Goal: Task Accomplishment & Management: Manage account settings

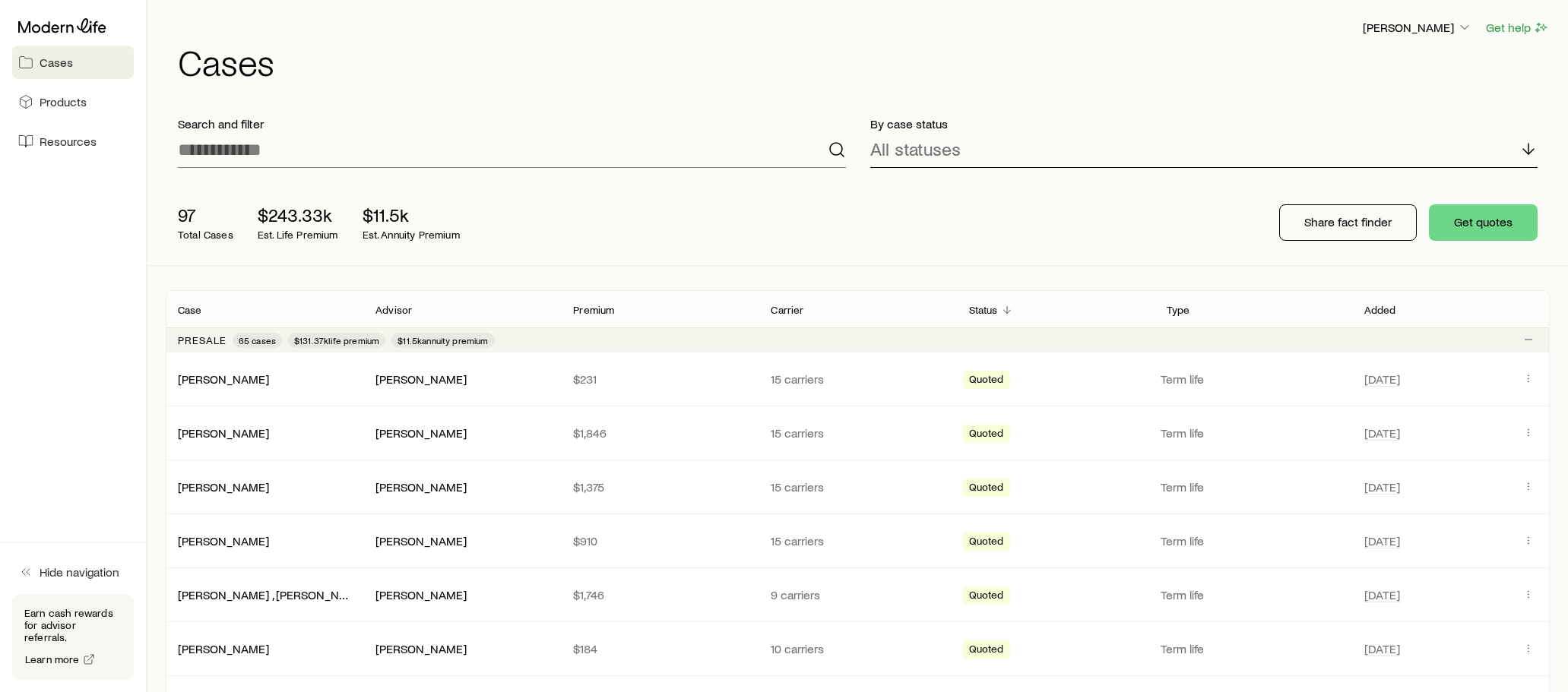
click at [901, 150] on p "All statuses" at bounding box center [915, 148] width 90 height 21
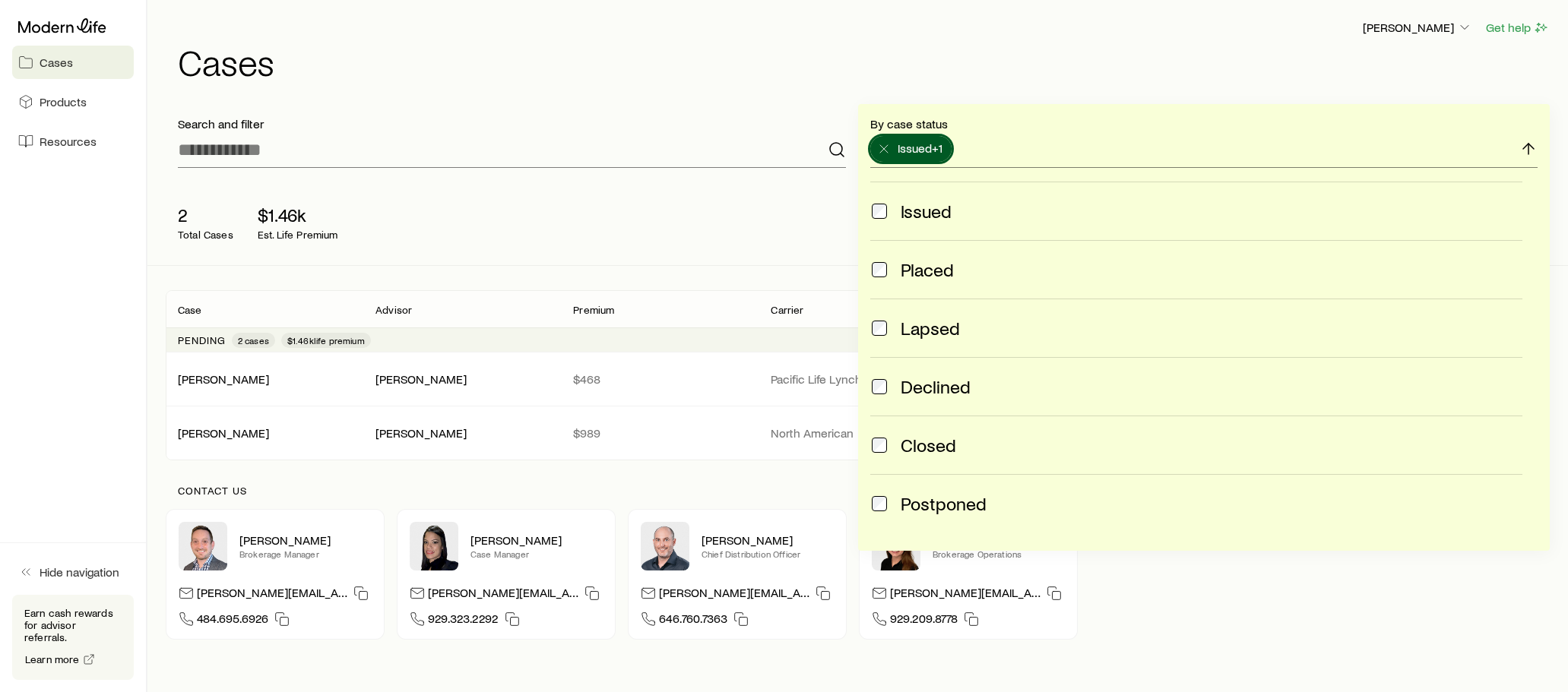
scroll to position [99, 0]
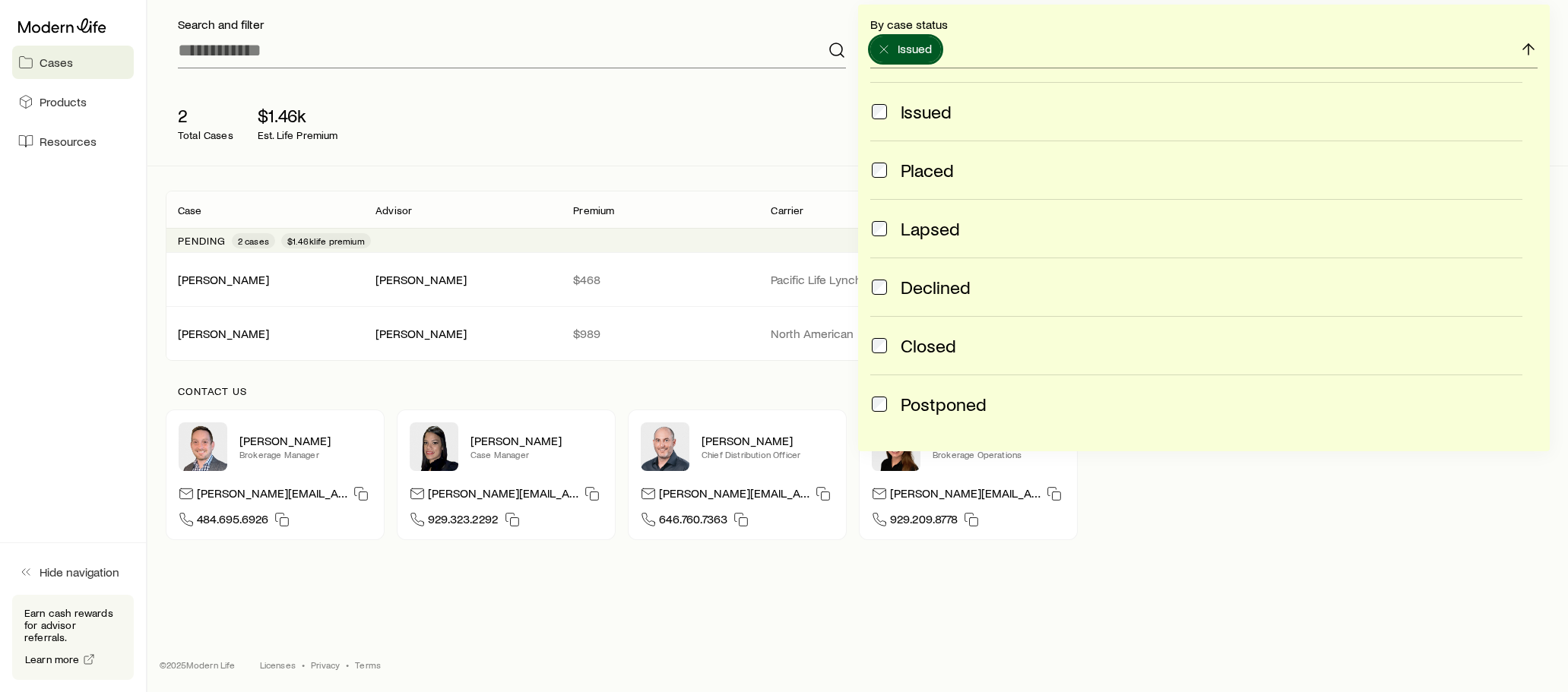
click at [578, 113] on div "2 Total Cases $1.46k Est. Life Premium" at bounding box center [409, 123] width 486 height 61
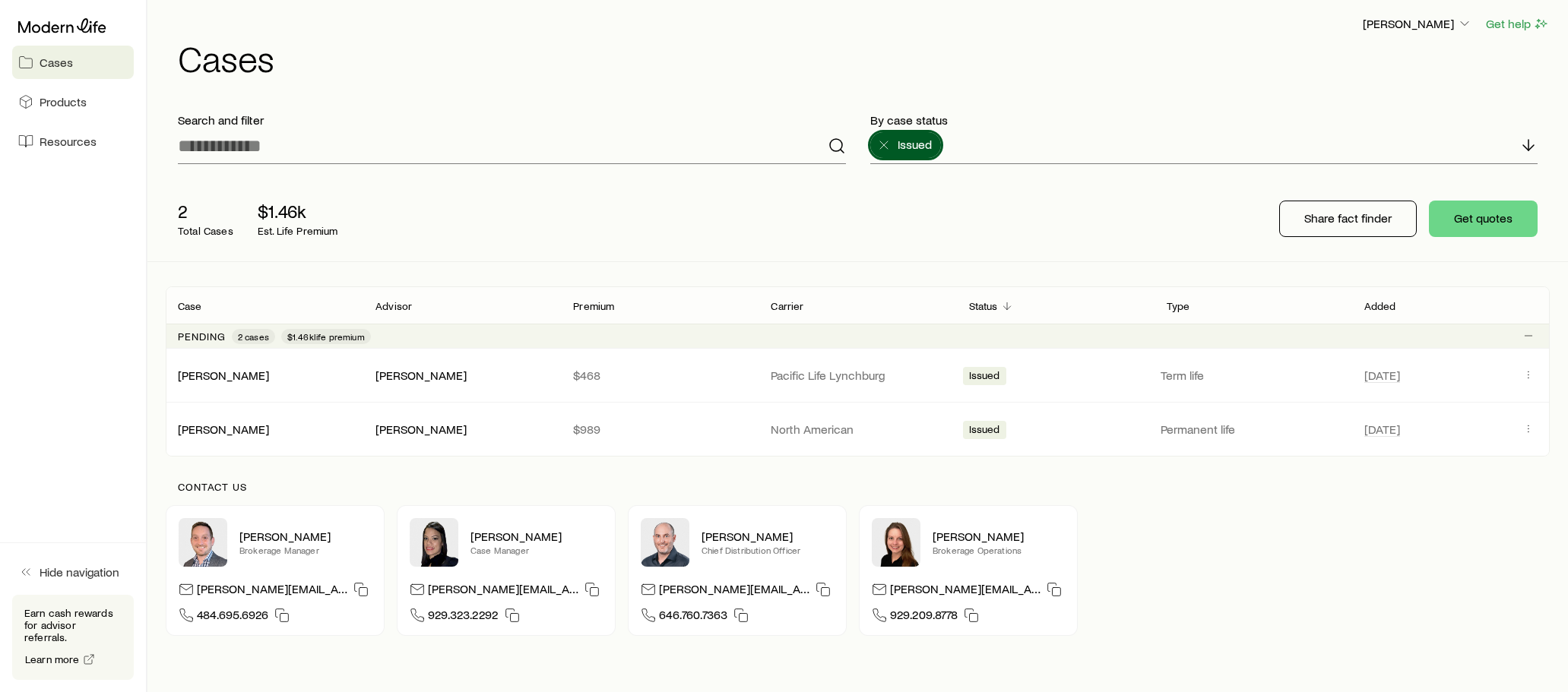
scroll to position [0, 0]
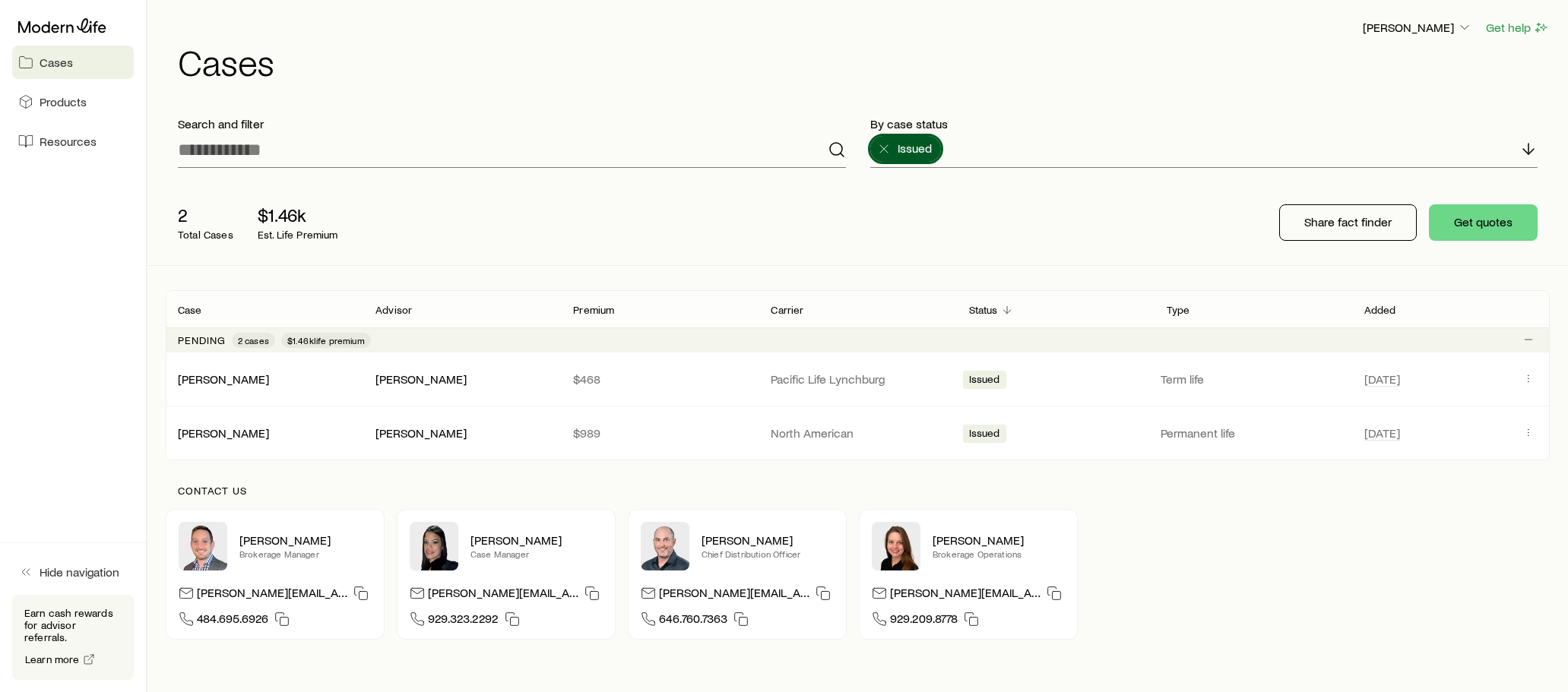
click at [554, 224] on div "2 Total Cases $1.46k Est. Life Premium" at bounding box center [409, 223] width 486 height 61
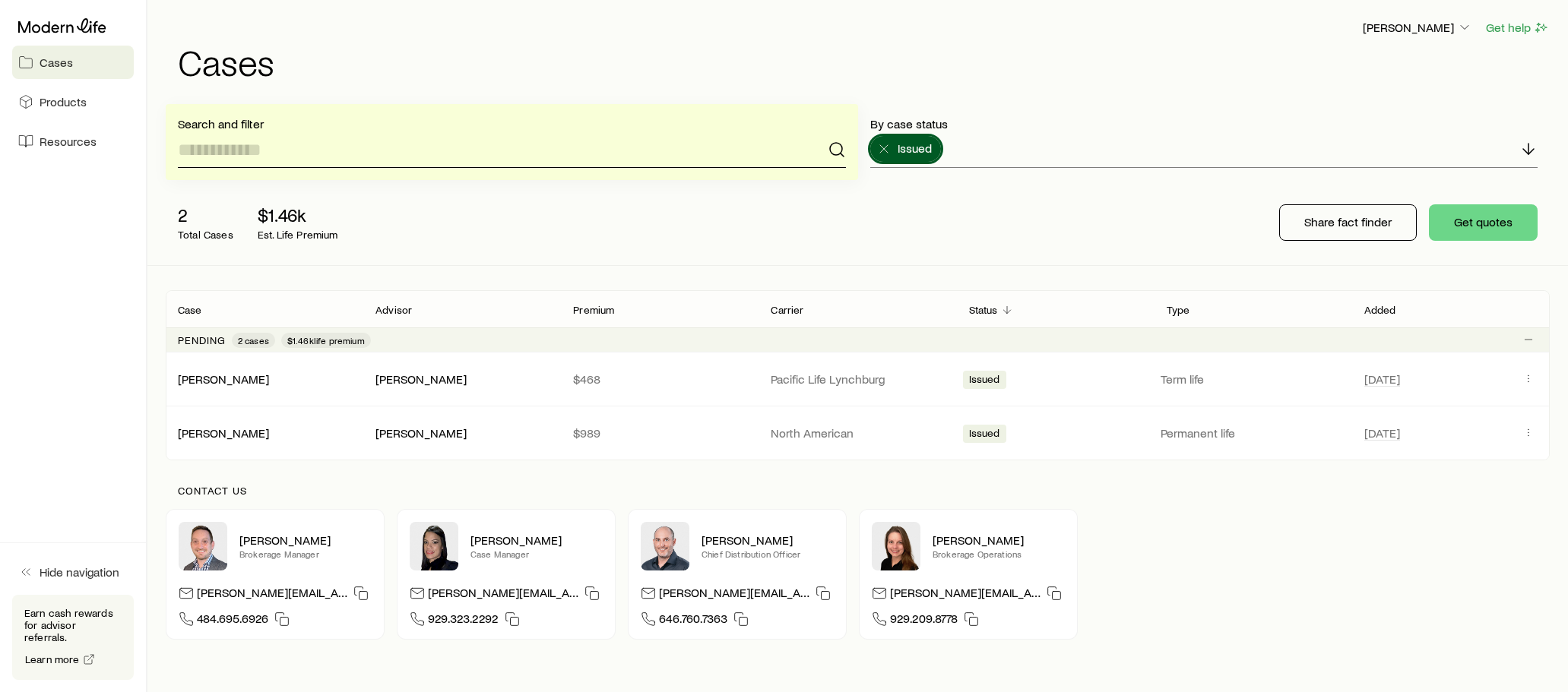
click at [611, 162] on input at bounding box center [512, 149] width 668 height 37
click at [1220, 26] on div "[PERSON_NAME] Get help" at bounding box center [864, 27] width 1372 height 19
click at [211, 152] on input at bounding box center [512, 149] width 668 height 37
click at [50, 104] on span "Products" at bounding box center [63, 102] width 47 height 16
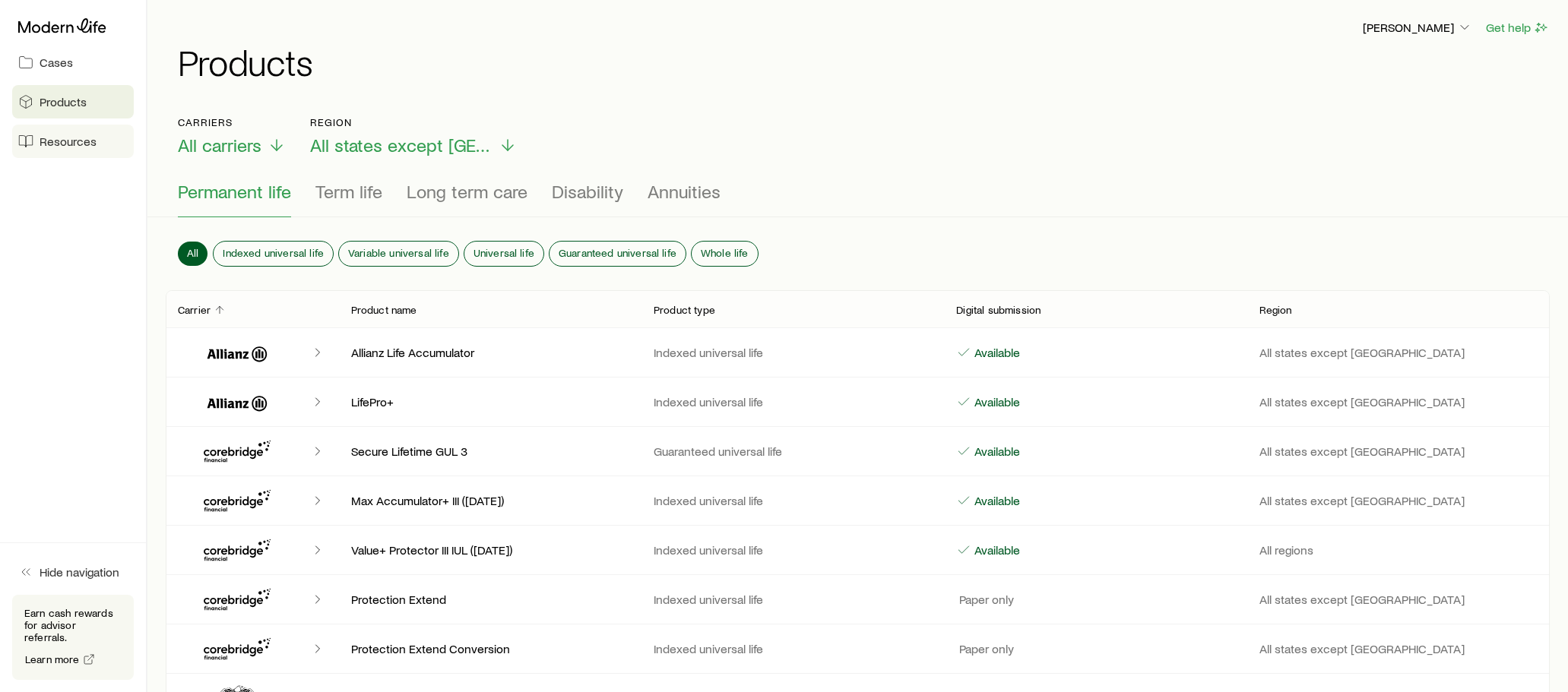
click at [68, 143] on span "Resources" at bounding box center [68, 141] width 57 height 16
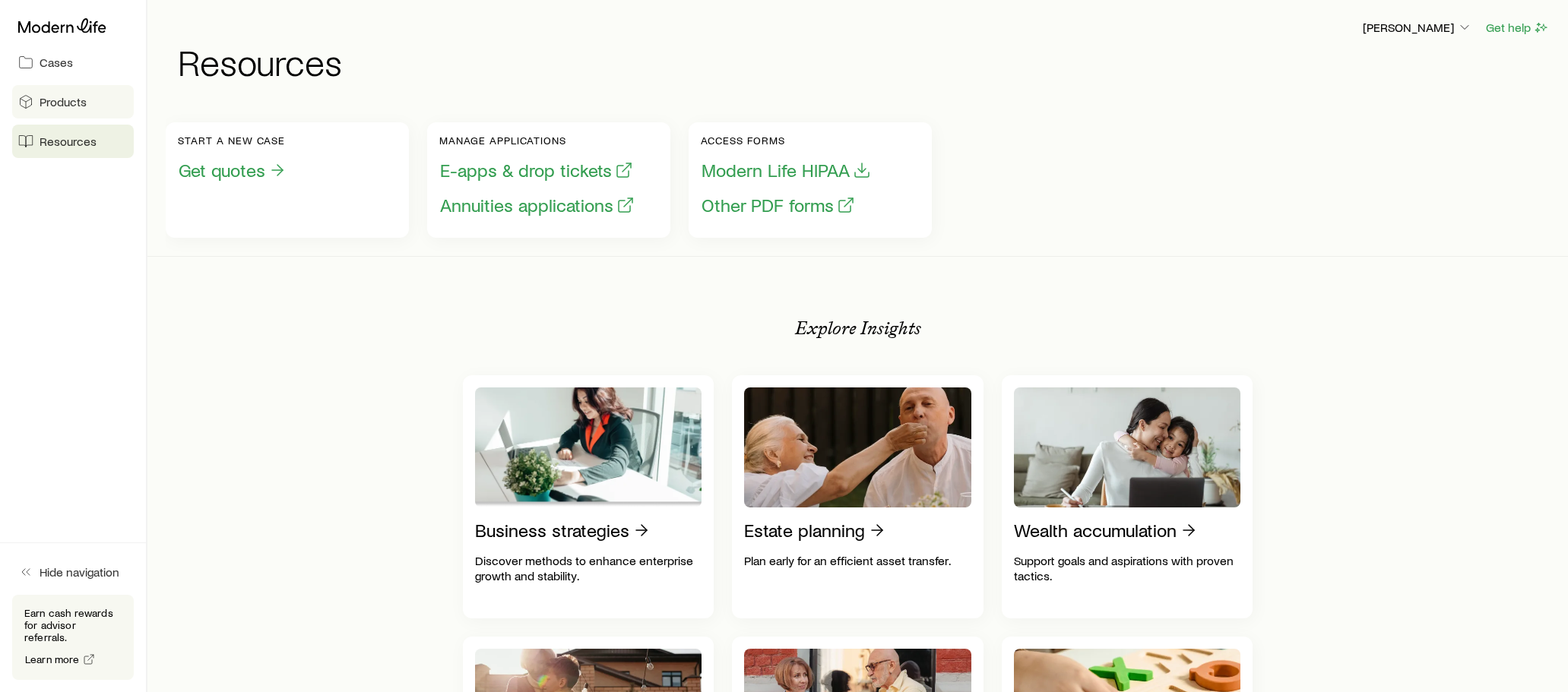
click at [60, 105] on span "Products" at bounding box center [63, 102] width 47 height 16
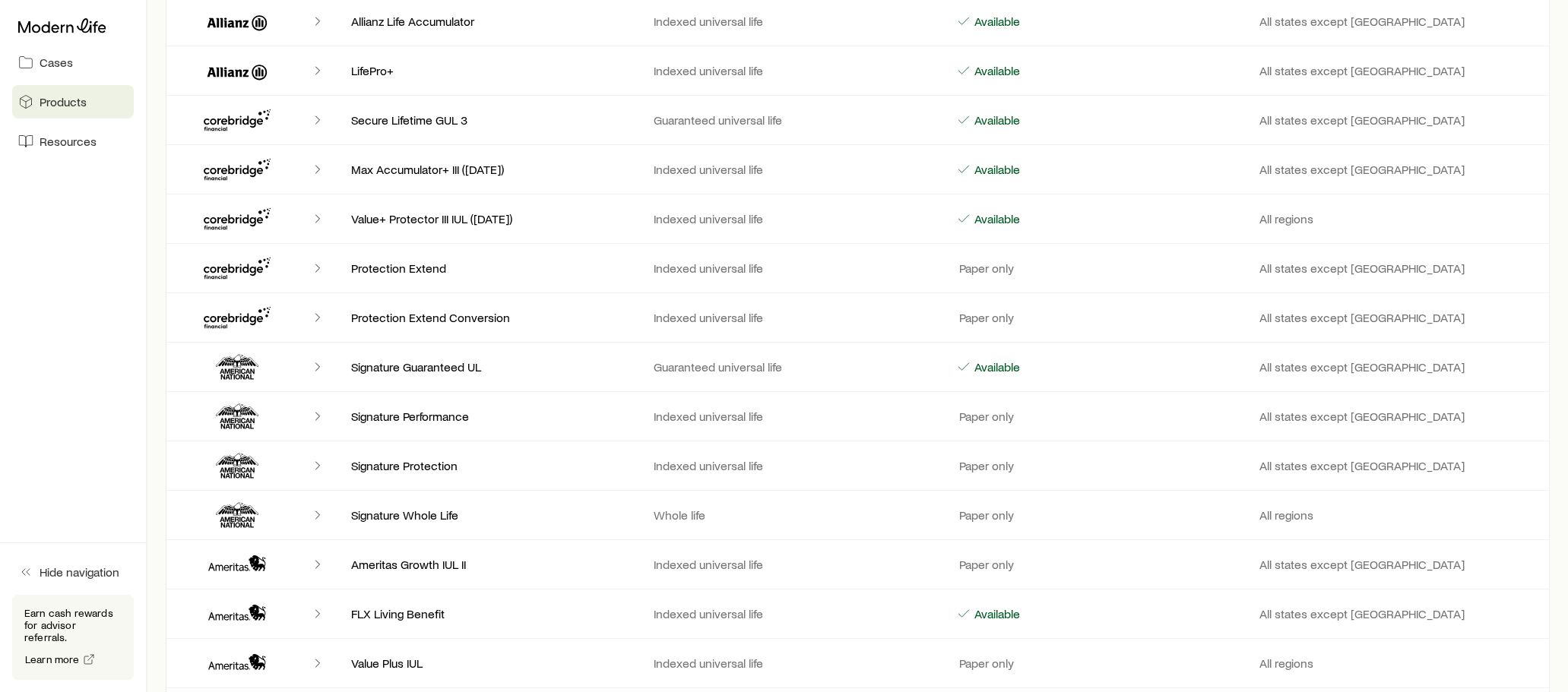
scroll to position [304, 0]
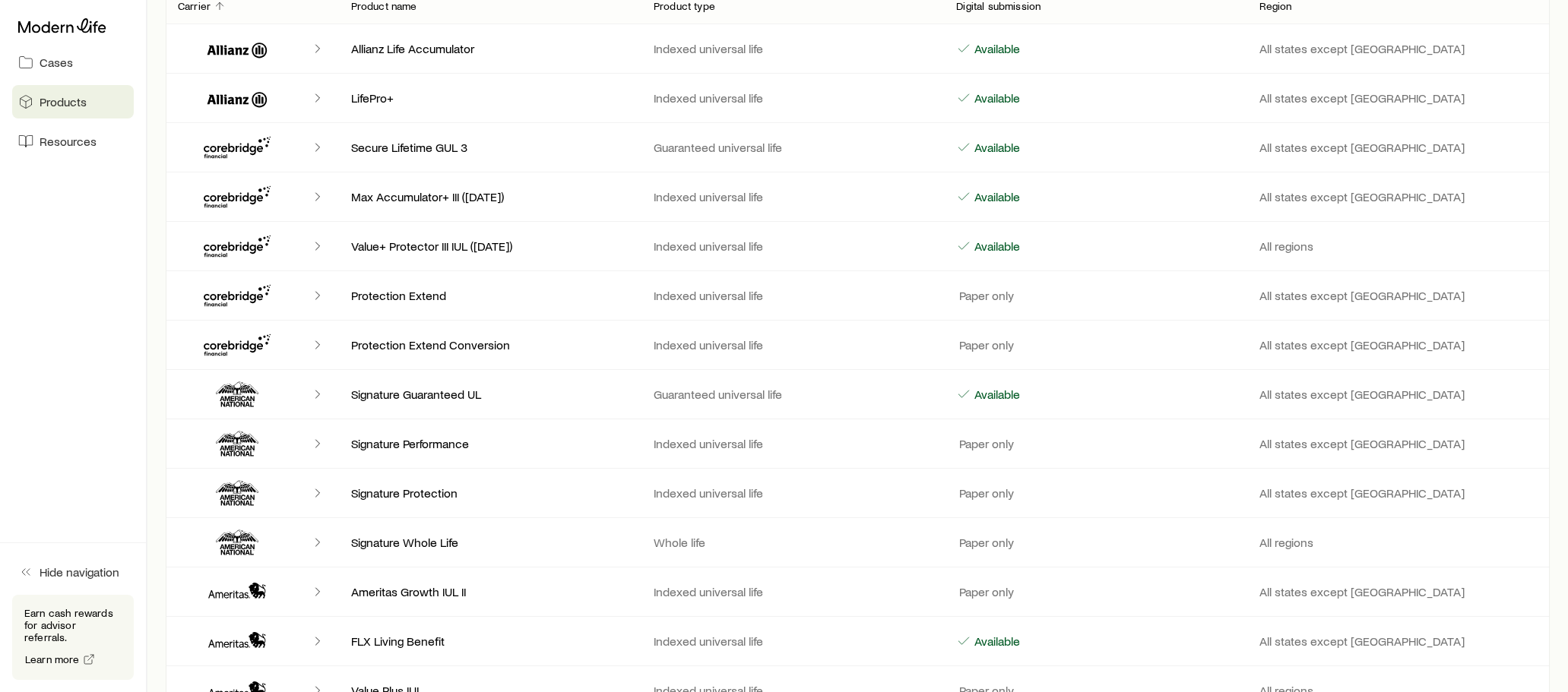
click at [236, 151] on icon "Client cases" at bounding box center [233, 151] width 59 height 16
click at [371, 149] on p "Secure Lifetime GUL 3" at bounding box center [490, 148] width 278 height 16
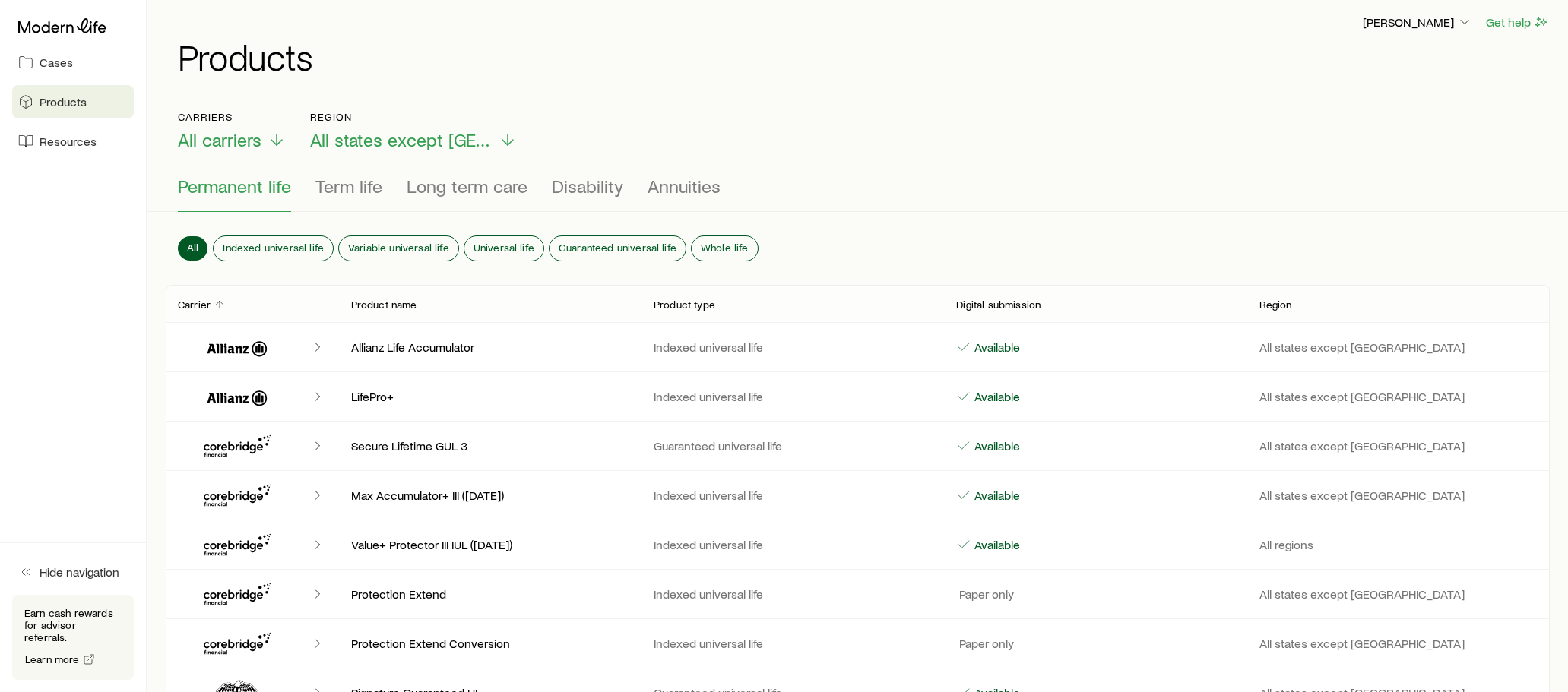
scroll to position [0, 0]
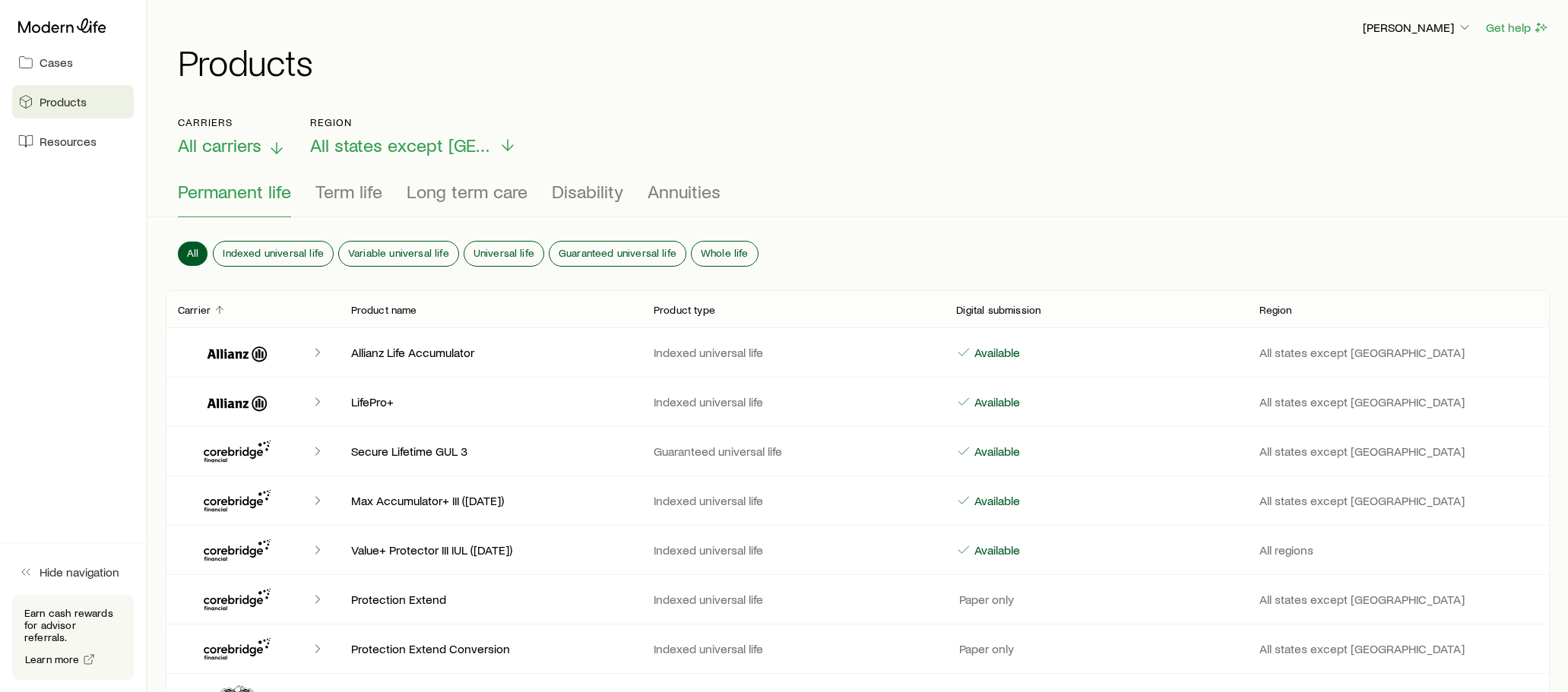
click at [270, 148] on icon at bounding box center [276, 148] width 18 height 18
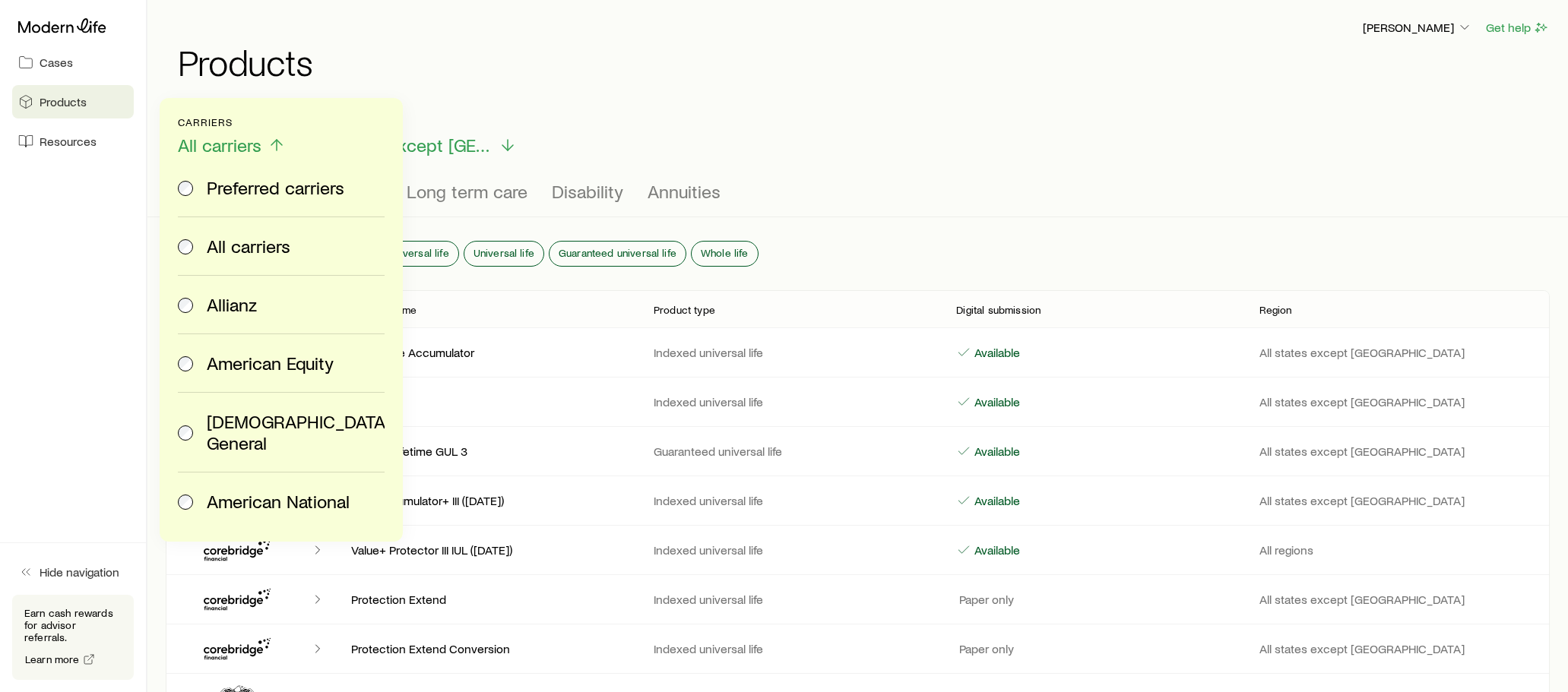
drag, startPoint x: 270, startPoint y: 164, endPoint x: 268, endPoint y: 184, distance: 20.1
click at [268, 184] on label "Preferred carriers" at bounding box center [278, 187] width 200 height 57
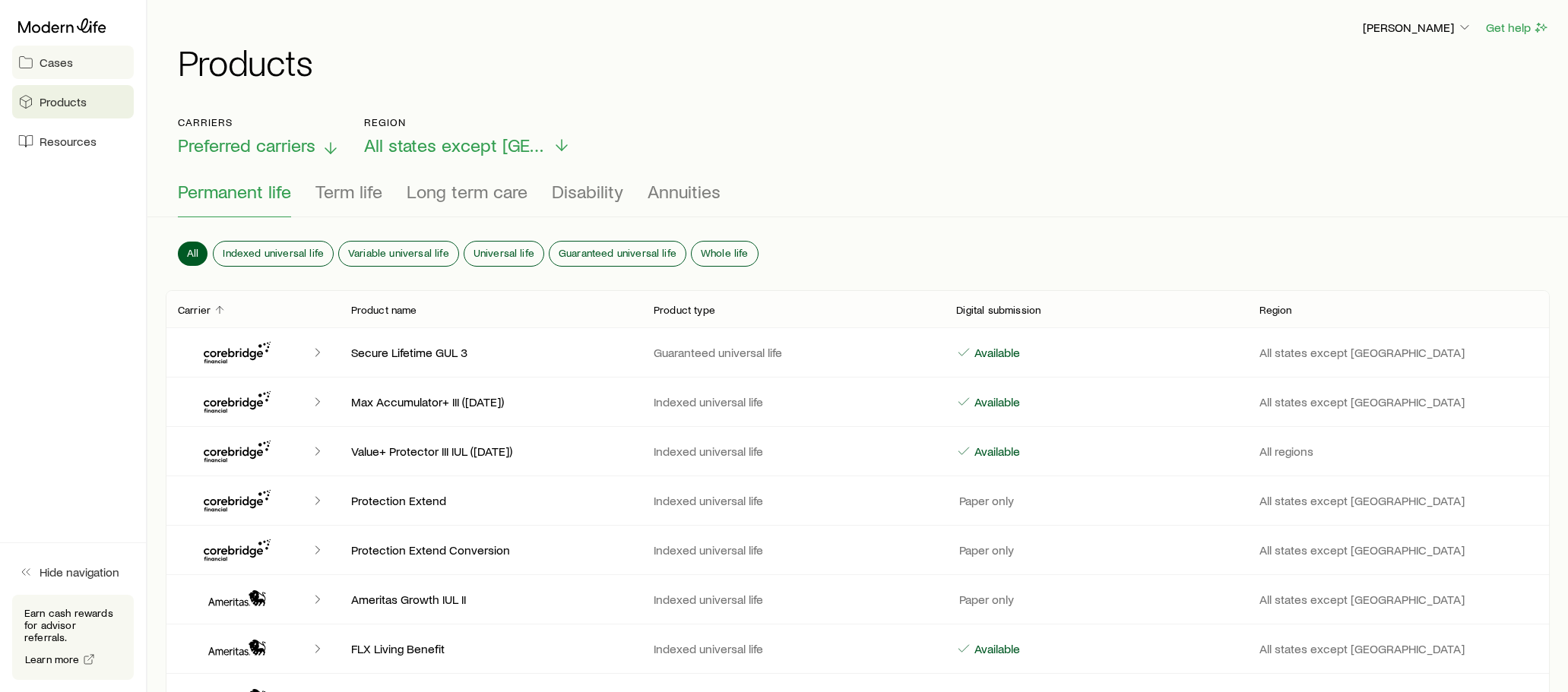
click at [43, 62] on span "Cases" at bounding box center [56, 62] width 33 height 16
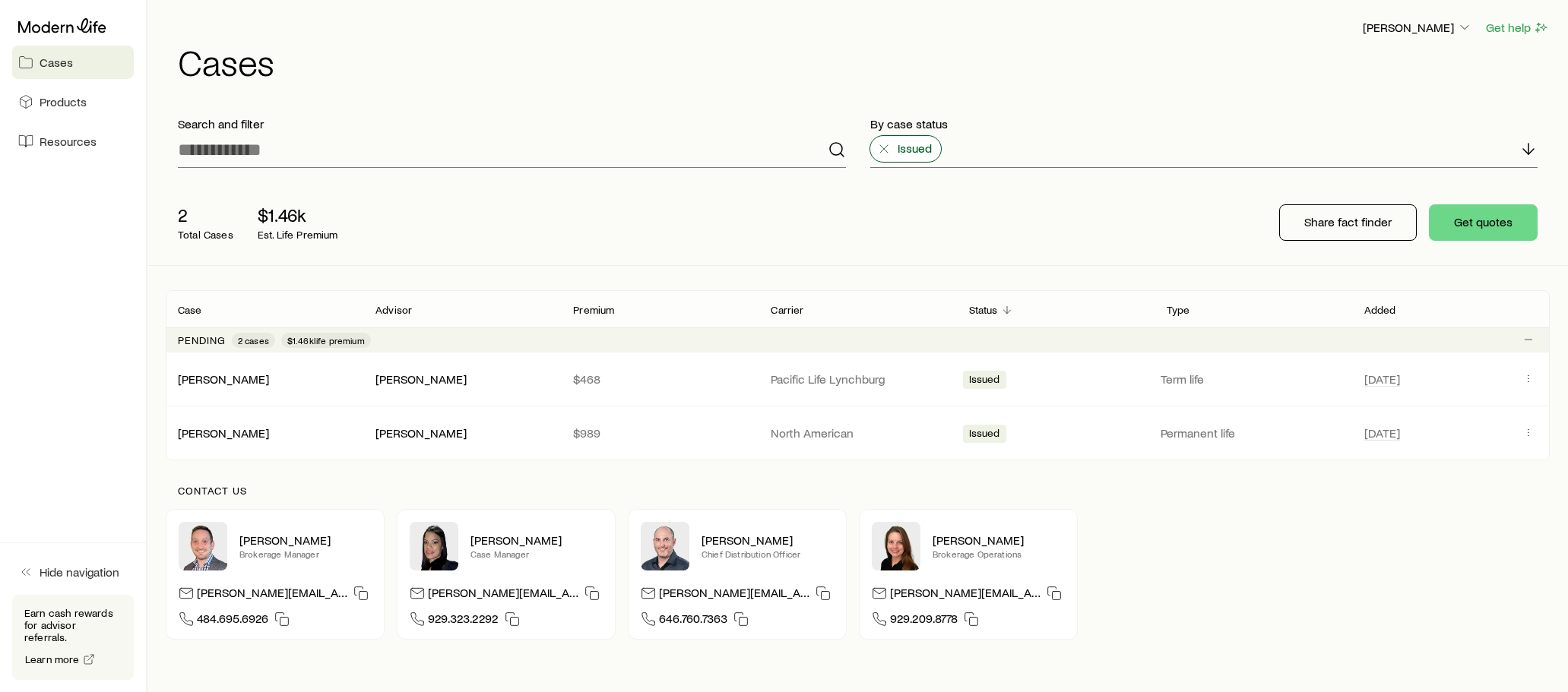
click at [880, 150] on icon at bounding box center [884, 149] width 16 height 16
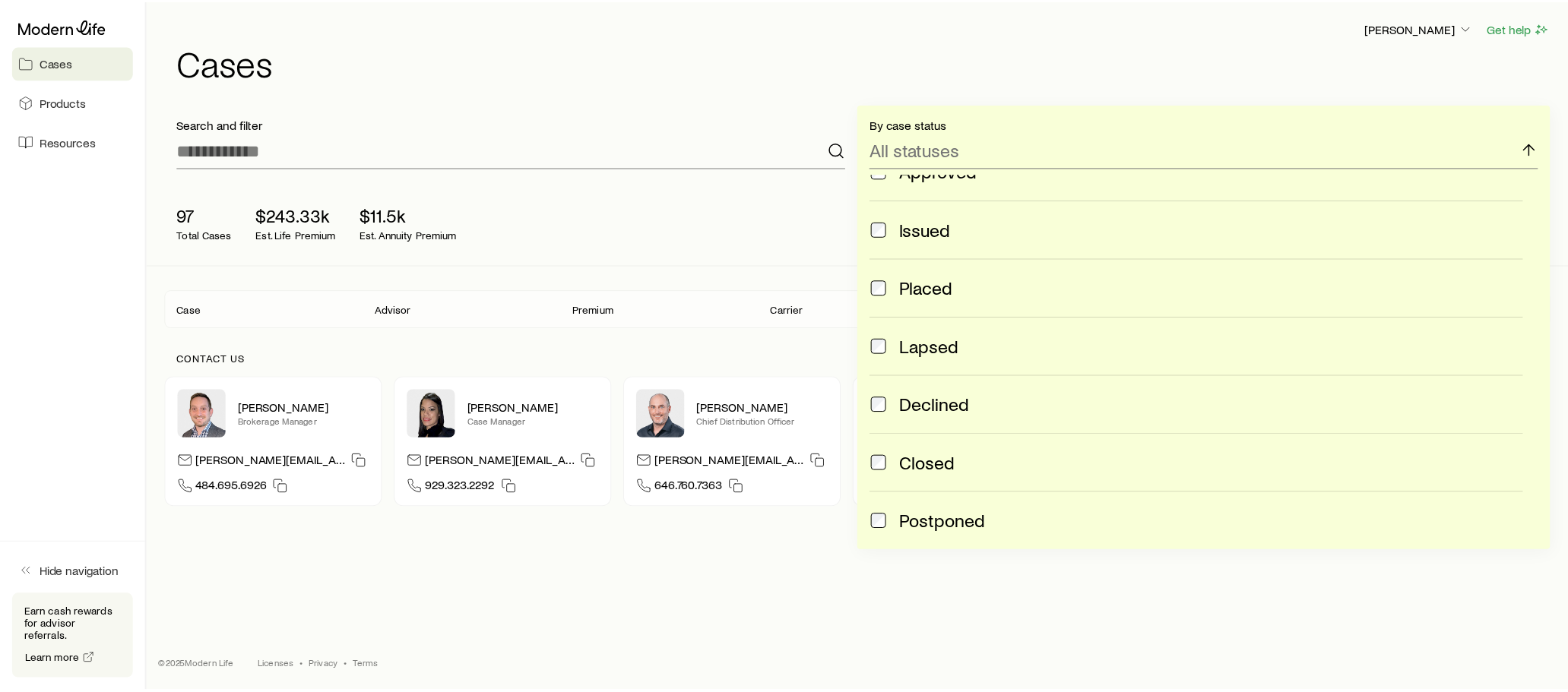
scroll to position [402, 0]
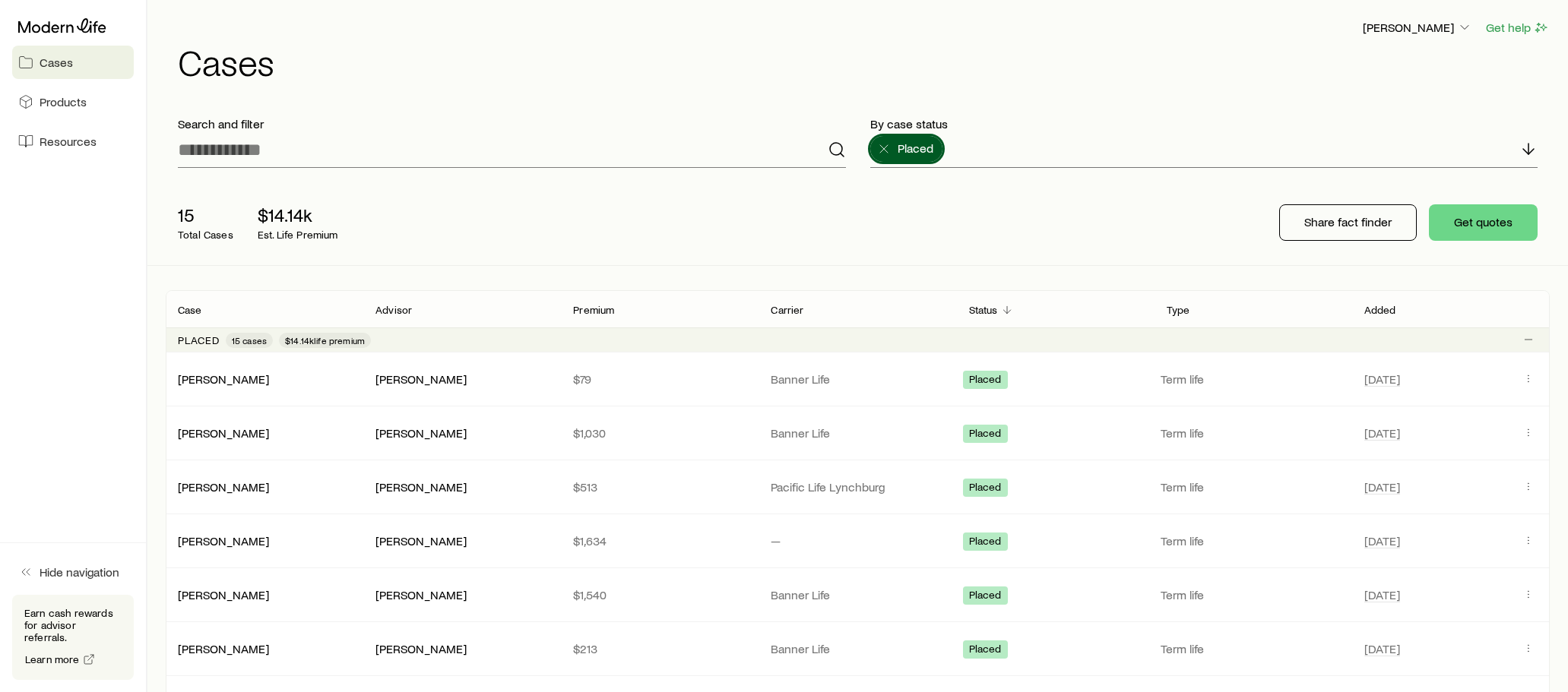
click at [724, 209] on div "15 Total Cases $14.14k Est. Life Premium Share fact finder Get quotes" at bounding box center [857, 223] width 1384 height 85
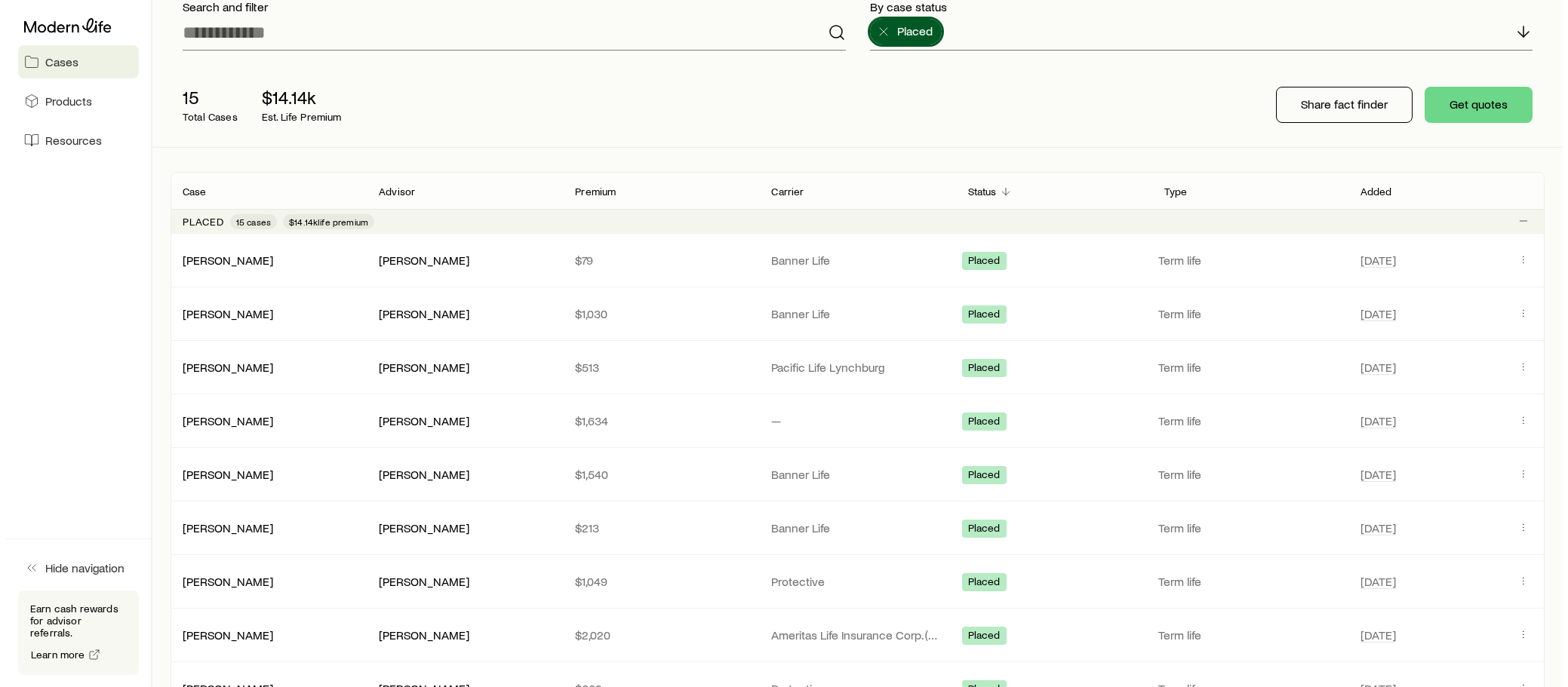
scroll to position [0, 0]
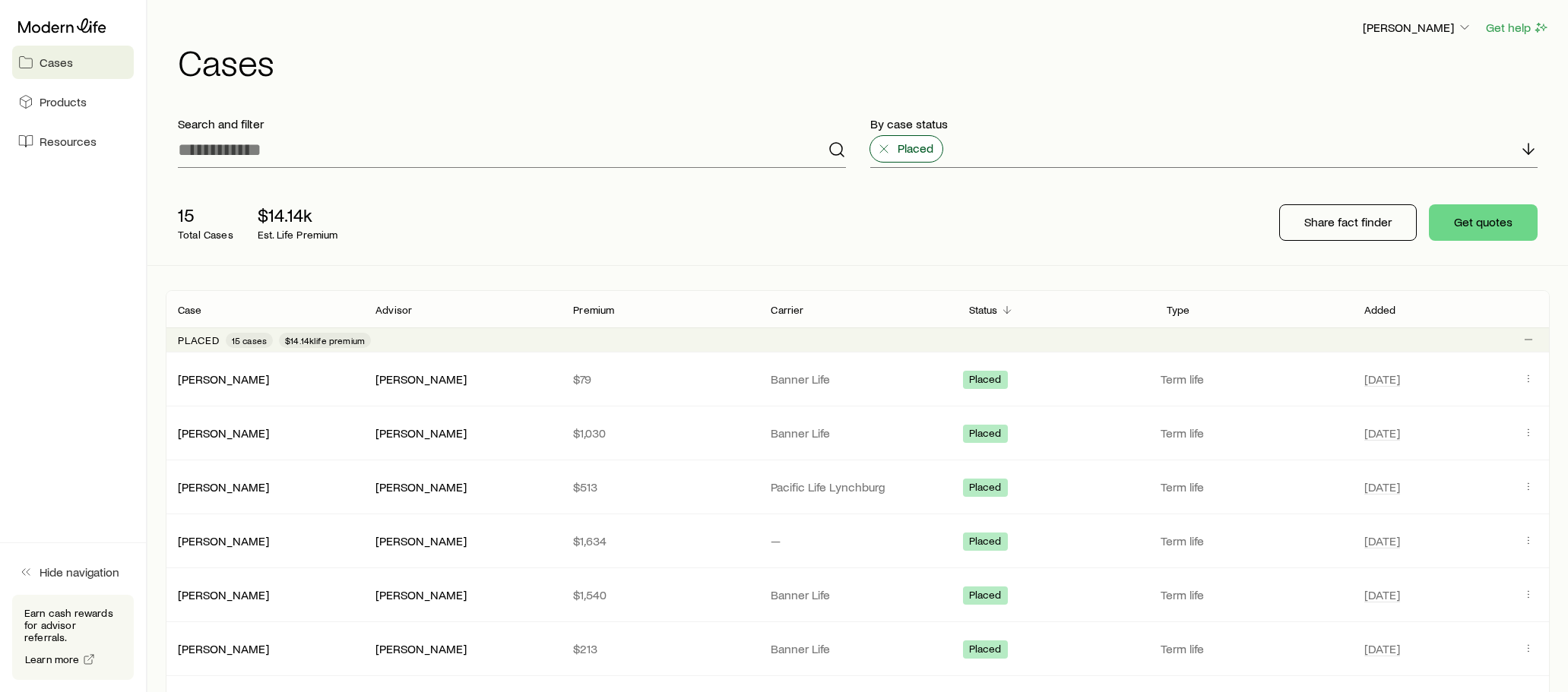
click at [883, 147] on icon at bounding box center [884, 149] width 16 height 16
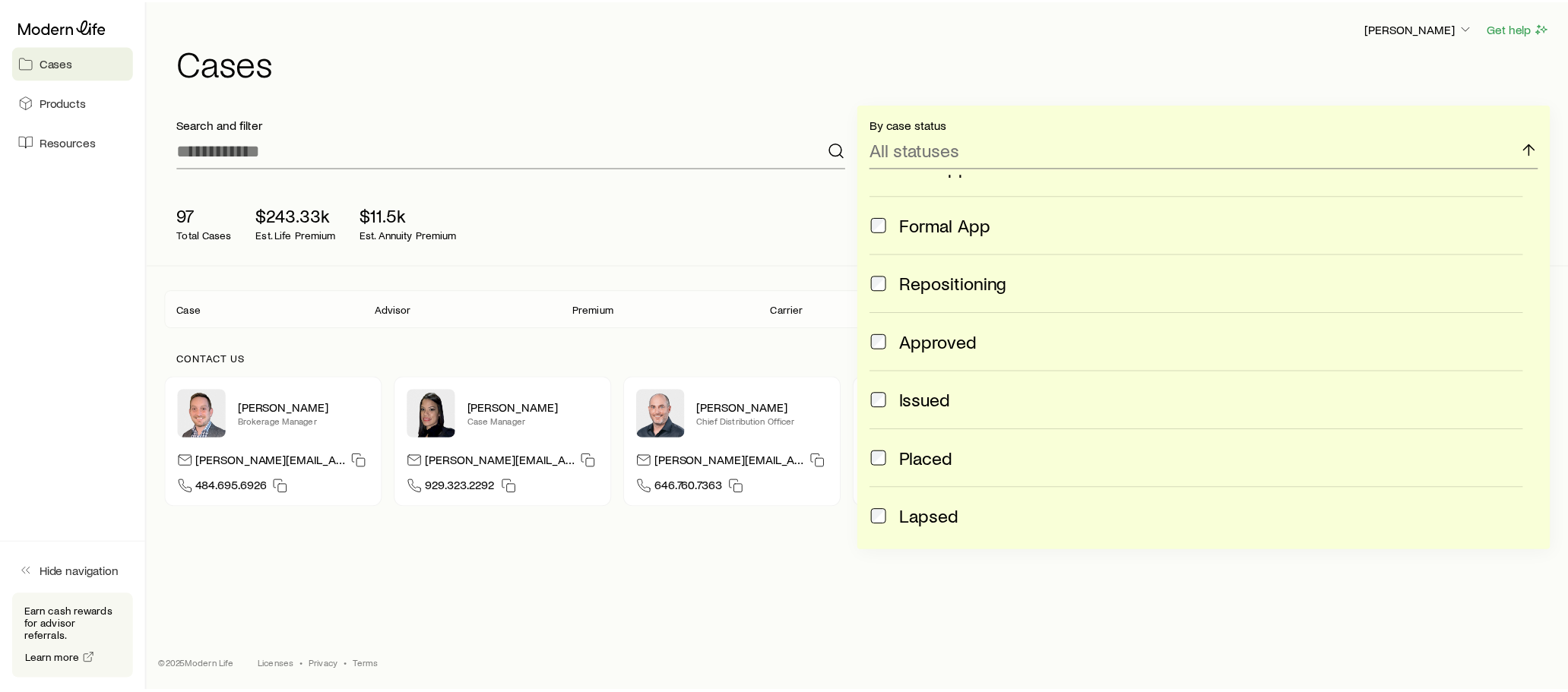
scroll to position [249, 0]
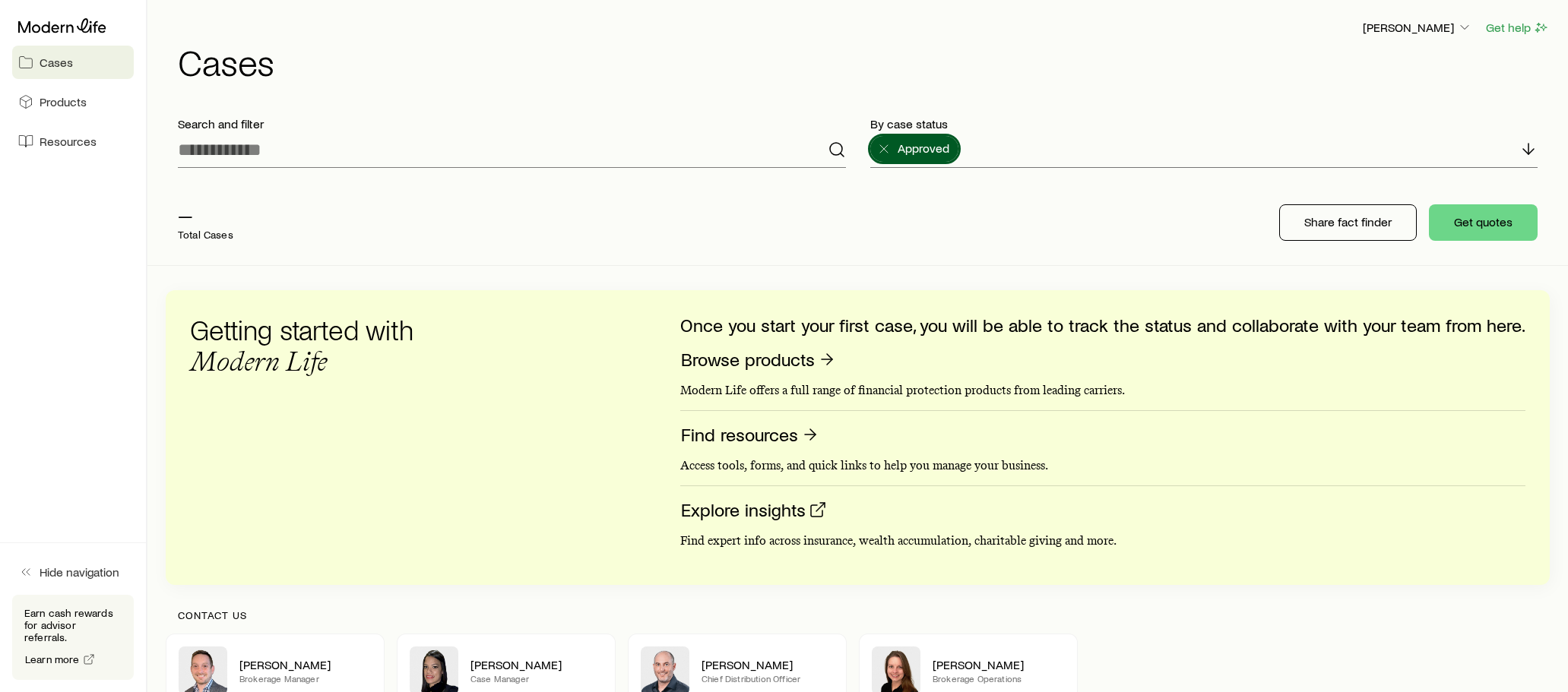
click at [788, 221] on div "— Total Cases Share fact finder Get quotes" at bounding box center [857, 223] width 1384 height 85
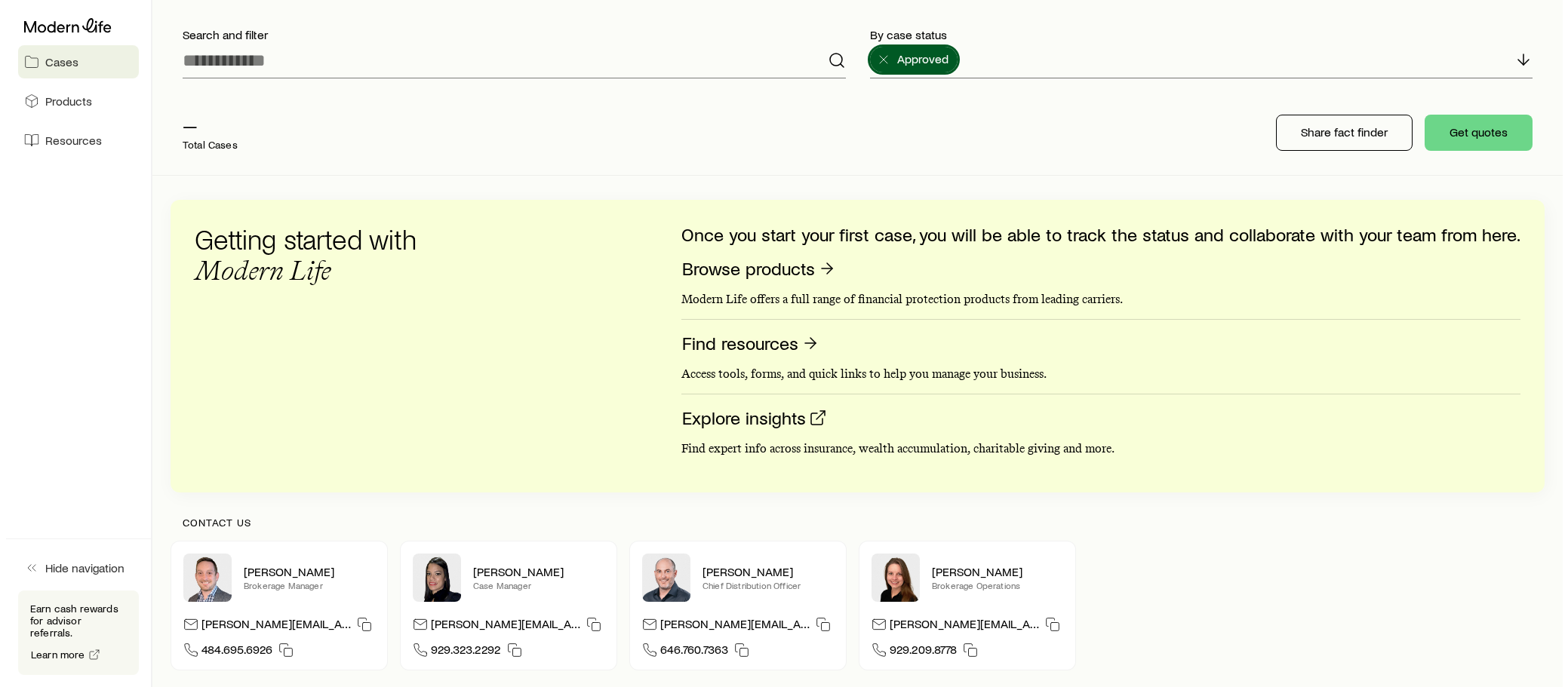
scroll to position [0, 0]
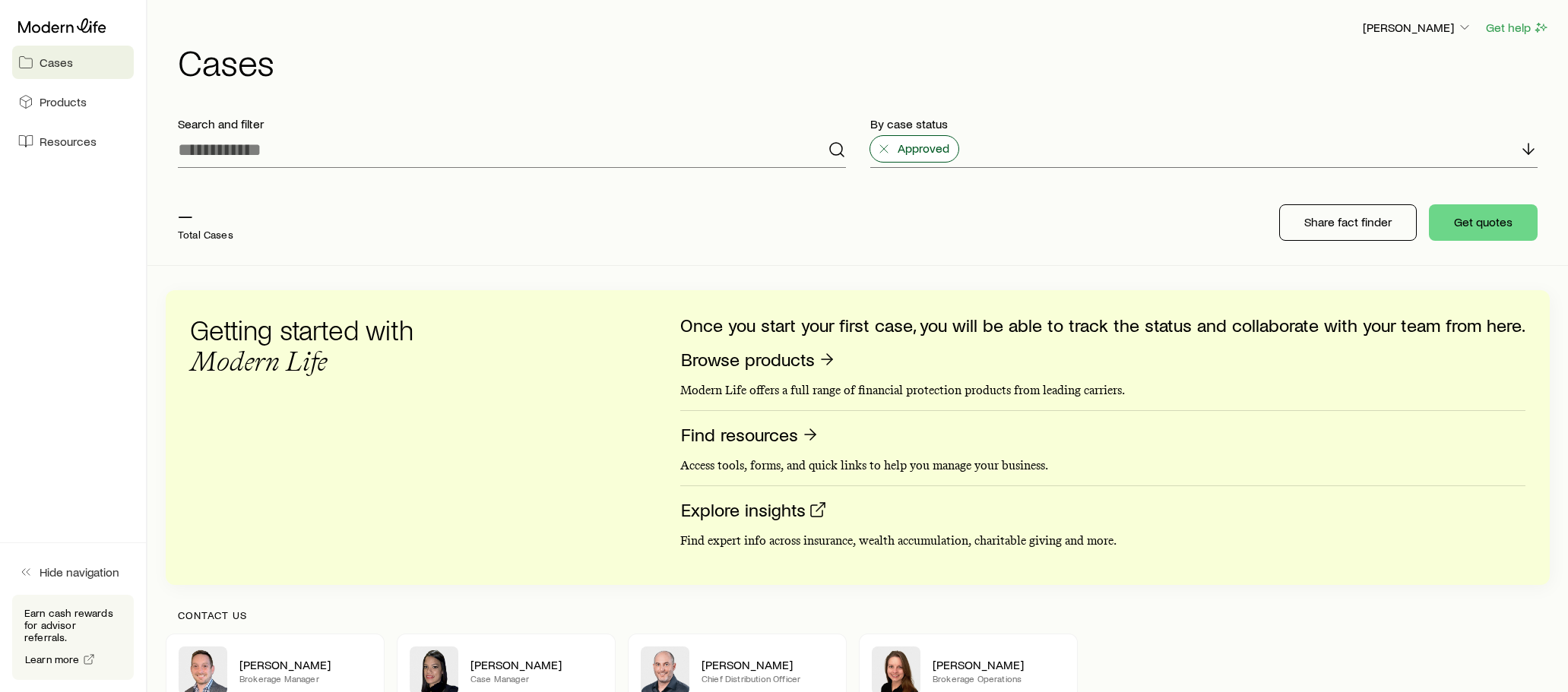
click at [882, 147] on line at bounding box center [884, 149] width 8 height 8
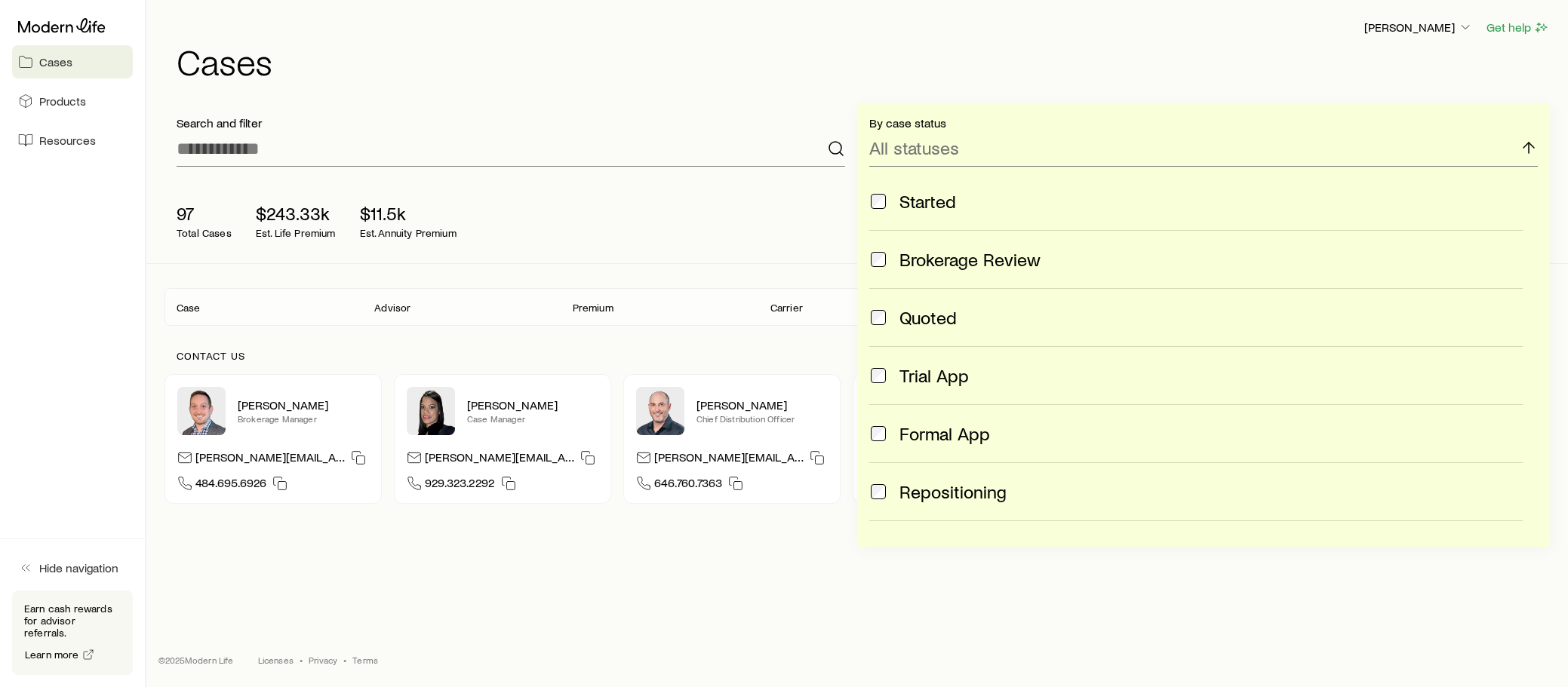
click at [61, 62] on span "Cases" at bounding box center [56, 62] width 33 height 15
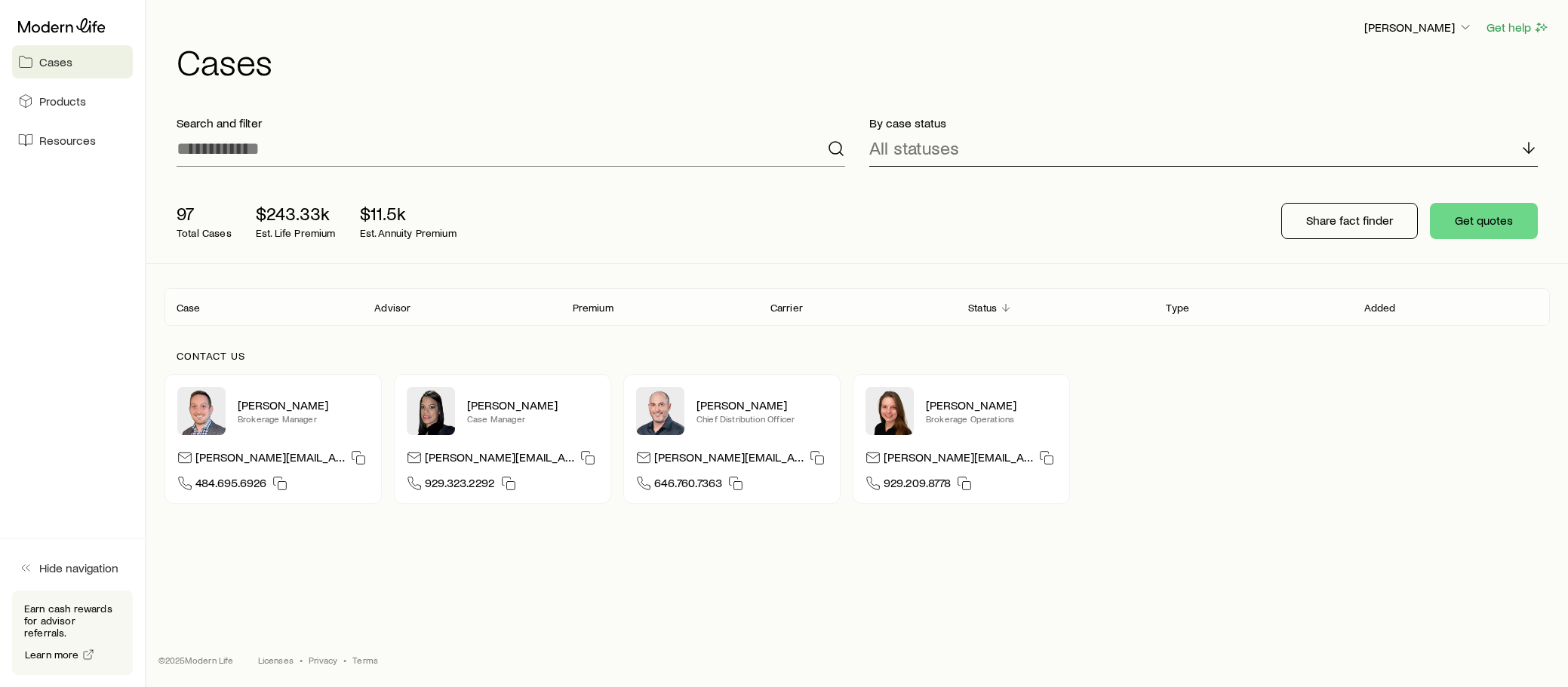
click at [892, 146] on p "All statuses" at bounding box center [914, 147] width 89 height 21
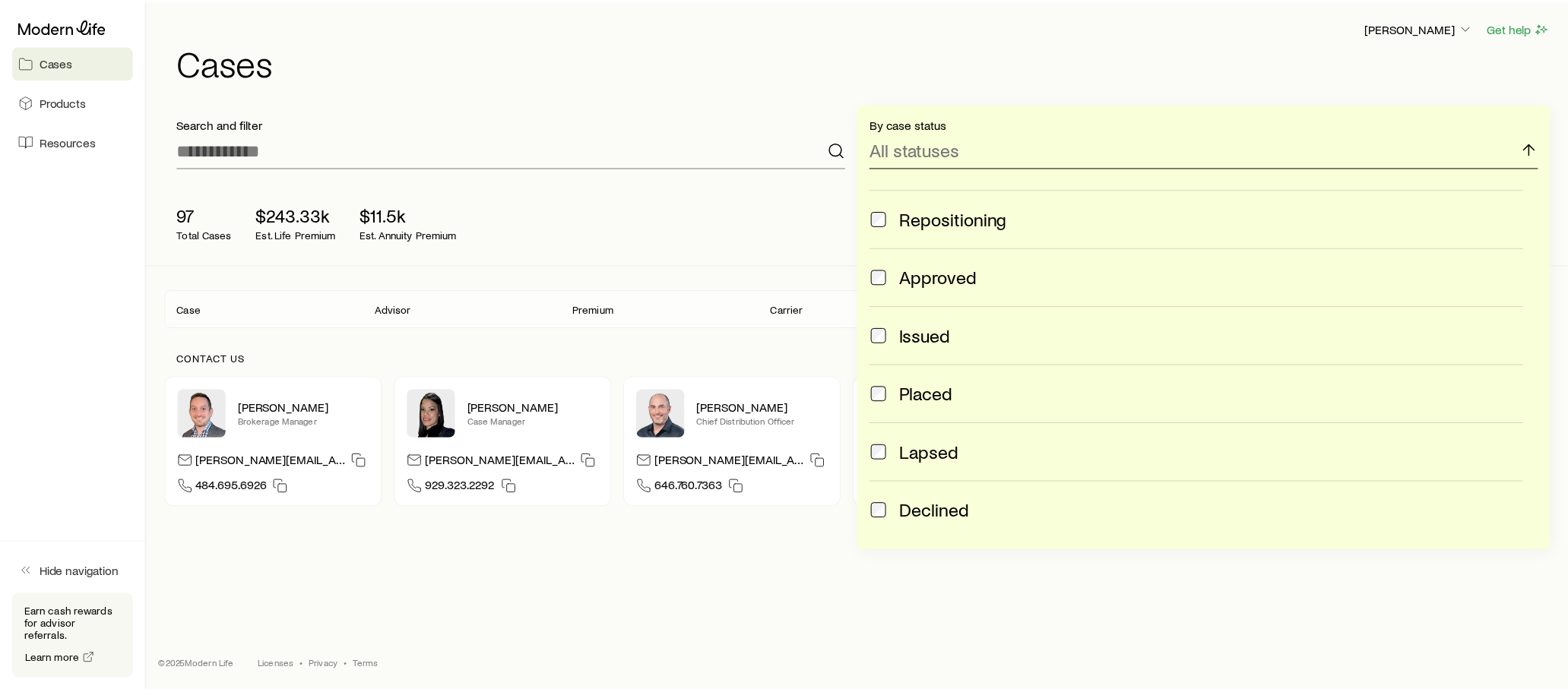
scroll to position [304, 0]
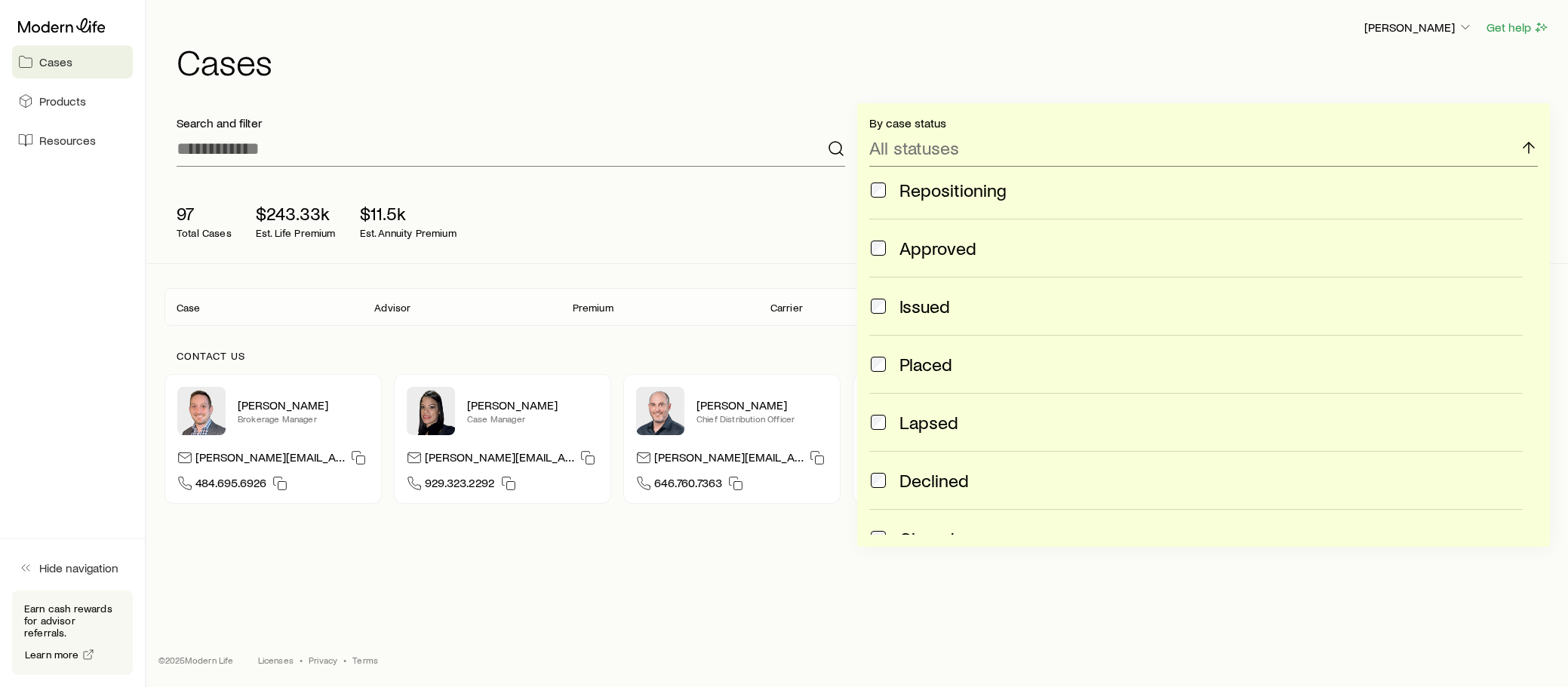
click at [888, 307] on div "Issued" at bounding box center [1195, 305] width 653 height 21
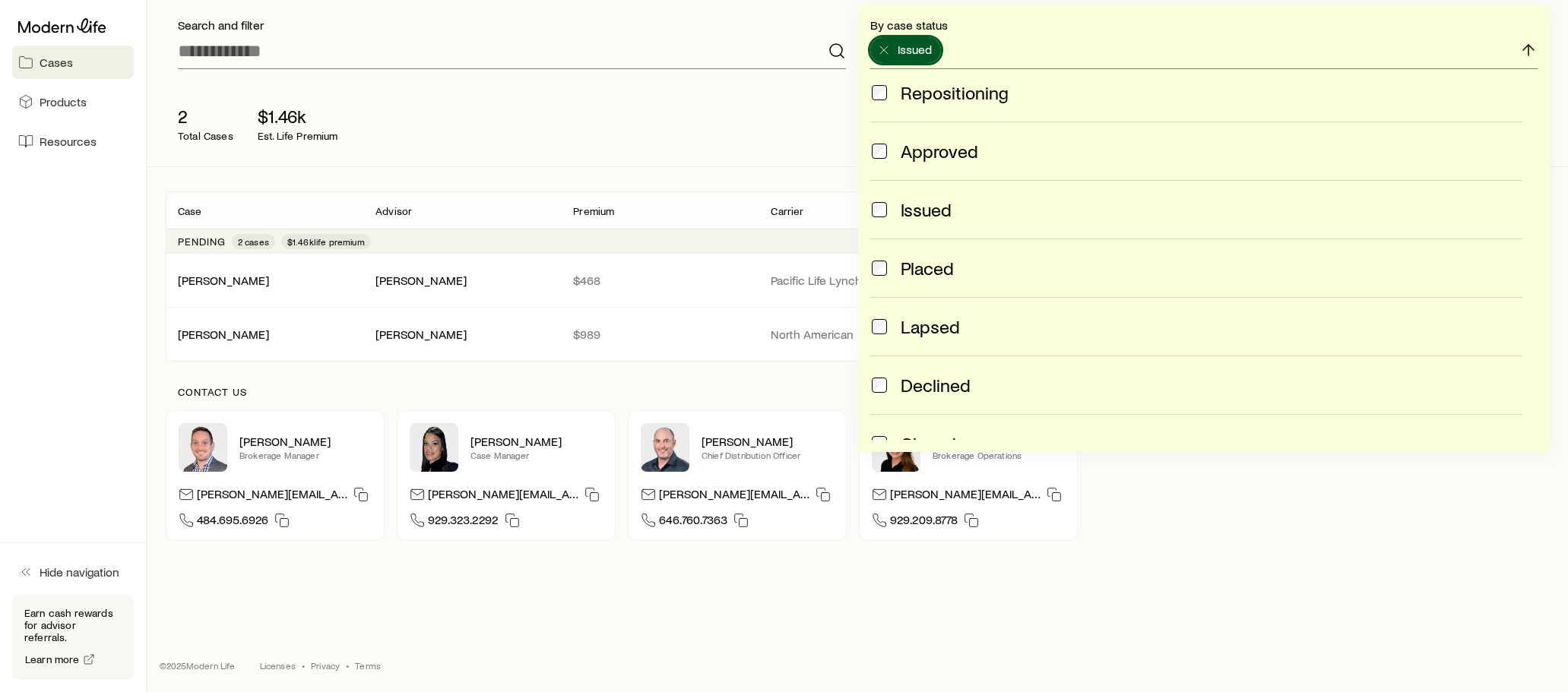
scroll to position [99, 0]
click at [749, 81] on div "2 Total Cases $1.46k Est. Life Premium Share fact finder Get quotes" at bounding box center [857, 123] width 1384 height 85
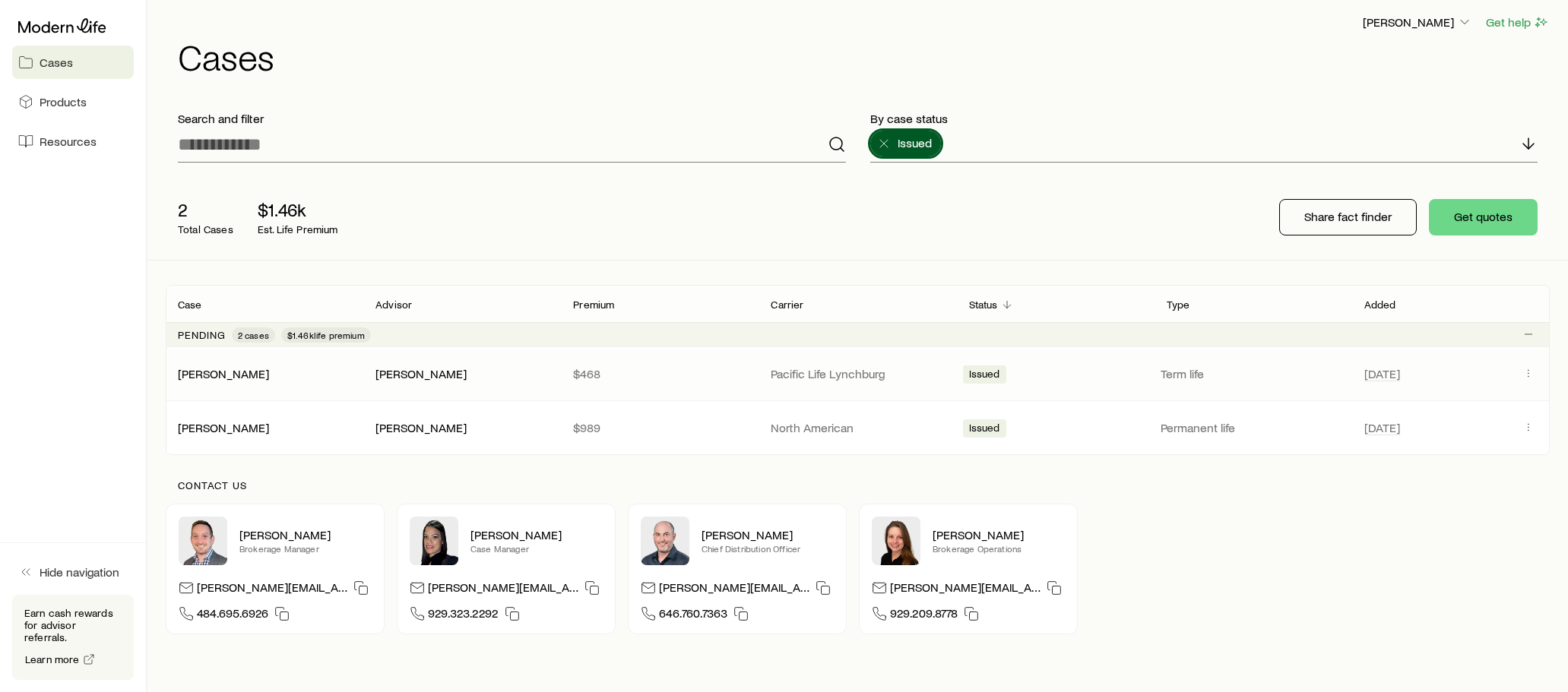
scroll to position [0, 0]
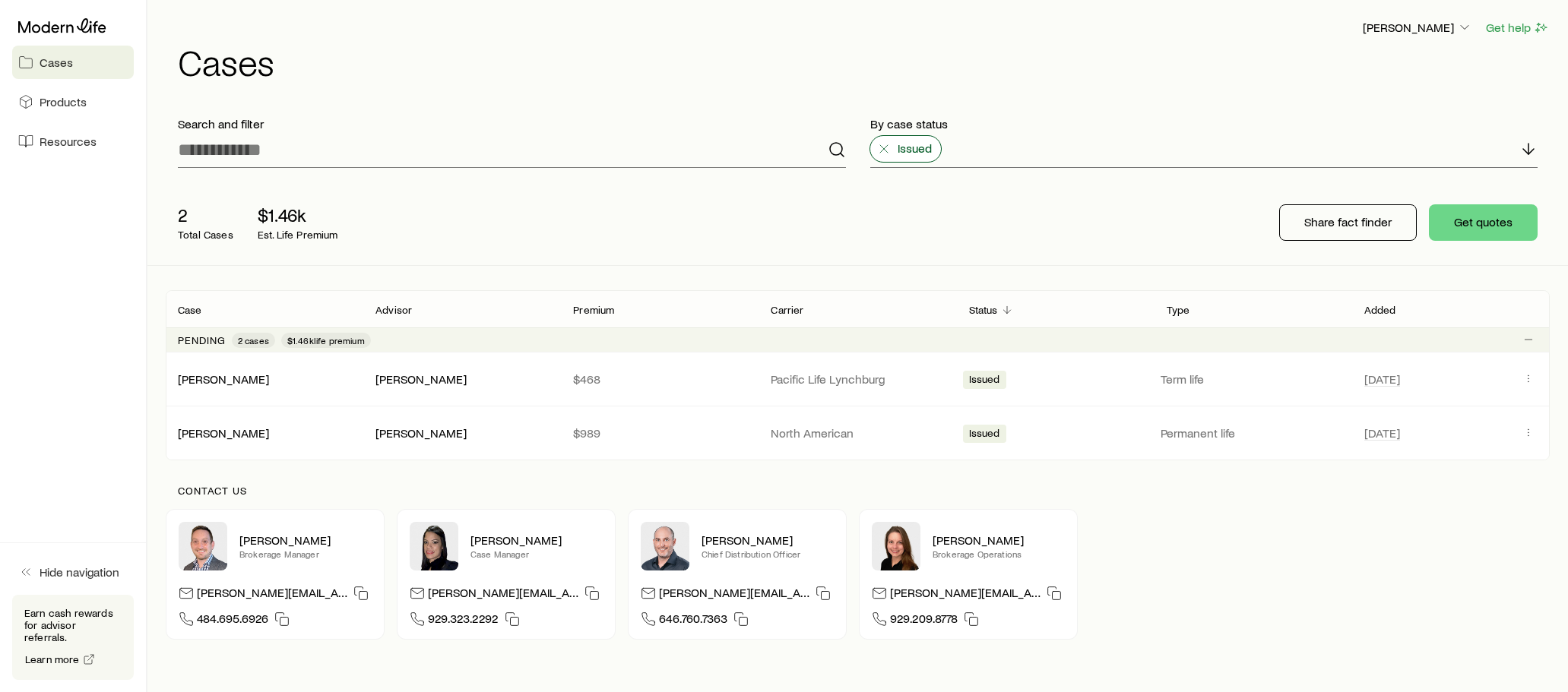
click at [882, 146] on icon at bounding box center [884, 149] width 16 height 16
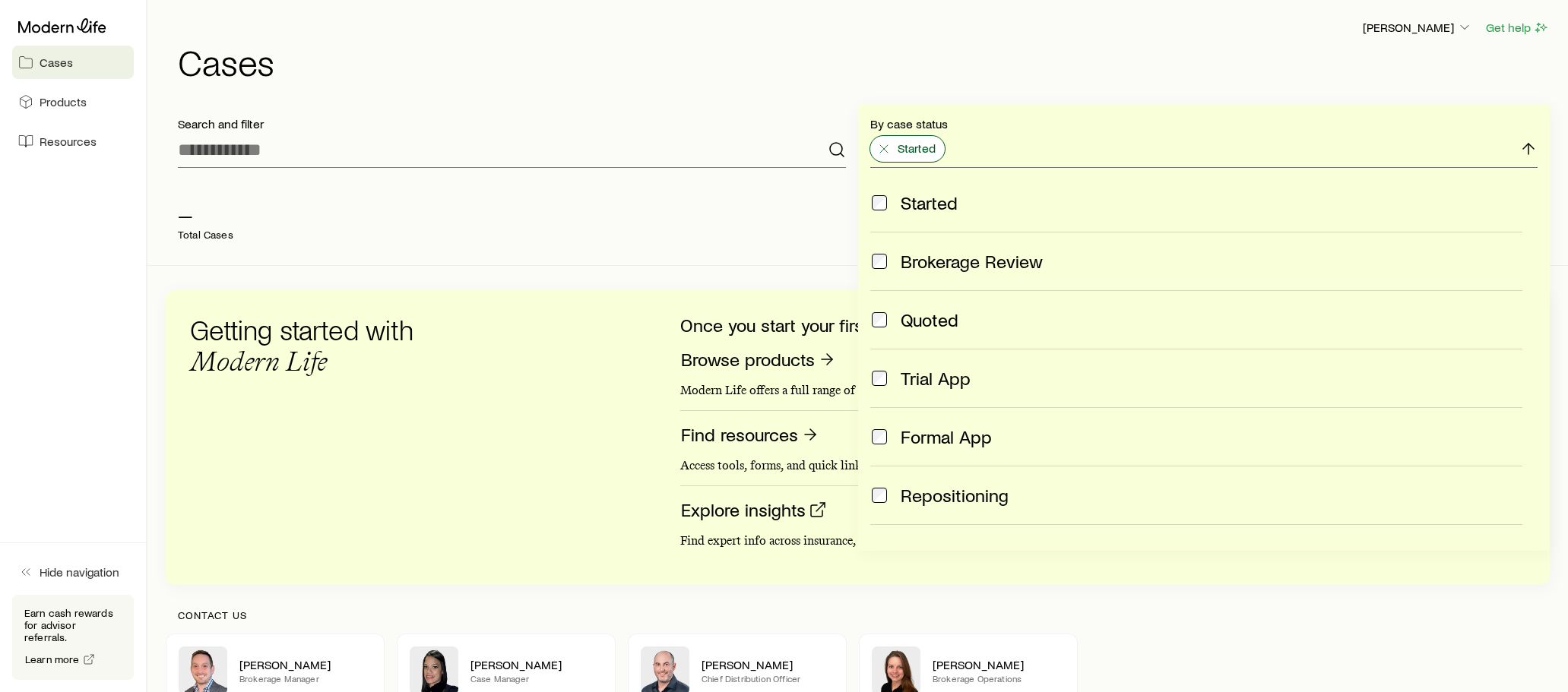
click at [919, 152] on span "Started" at bounding box center [916, 148] width 38 height 16
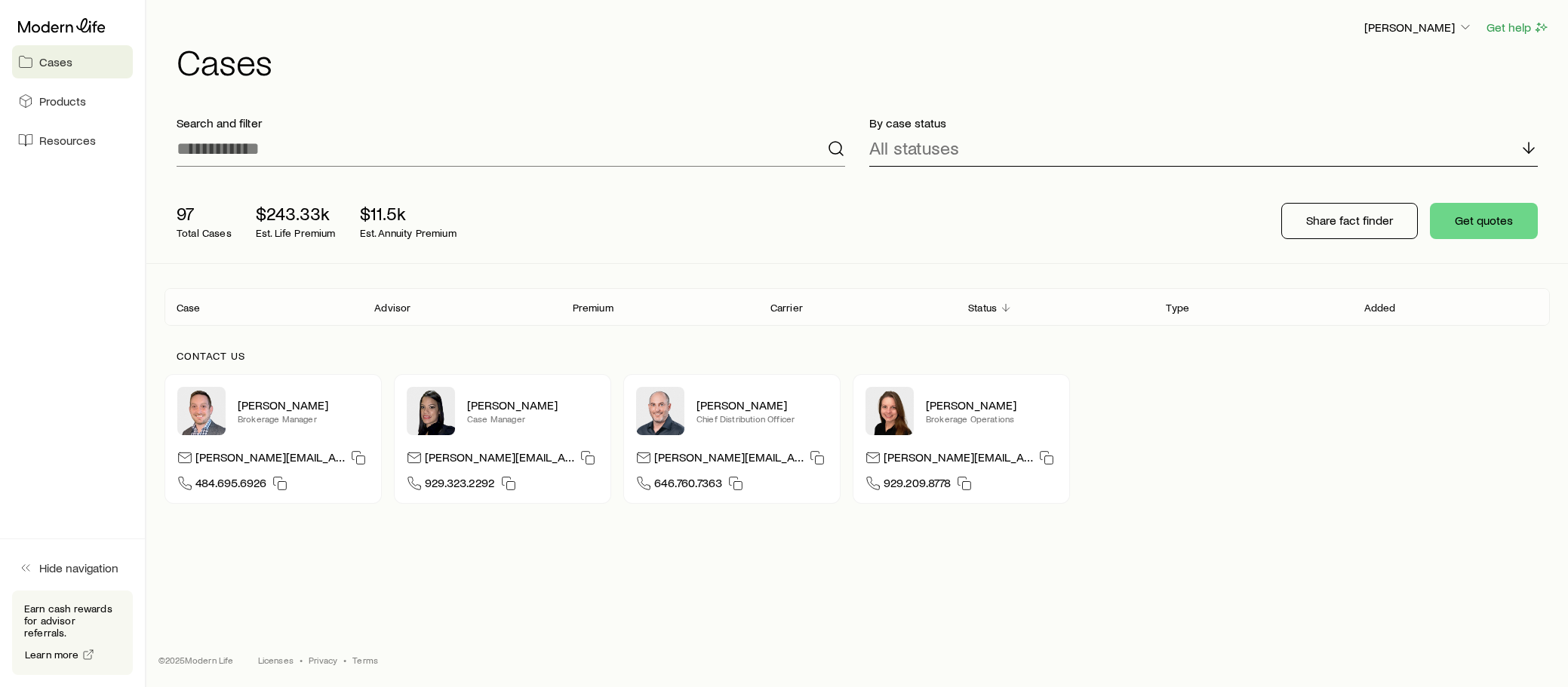
click at [885, 151] on p "All statuses" at bounding box center [914, 147] width 89 height 21
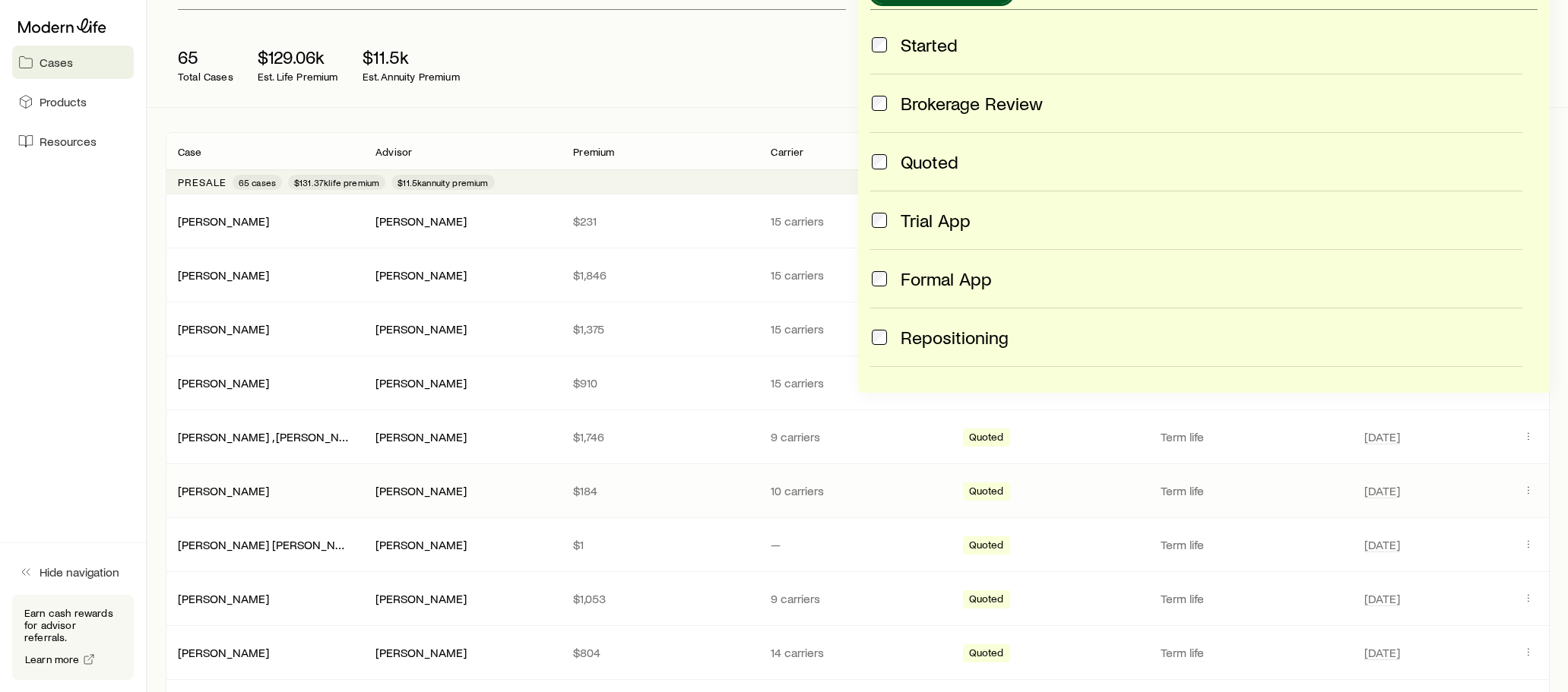
scroll to position [152, 0]
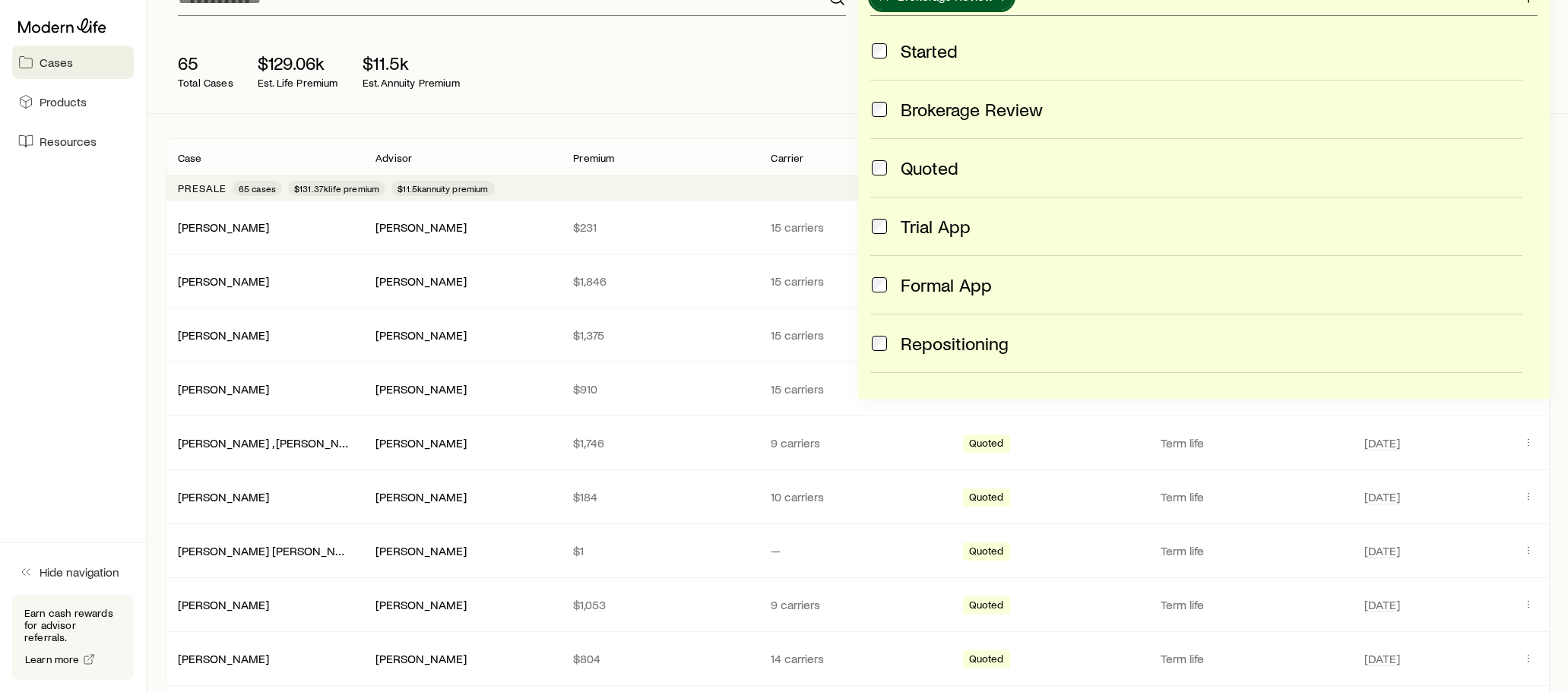
click at [771, 44] on div "65 Total Cases $129.06k Est. Life Premium $11.5k Est. Annuity Premium Share fac…" at bounding box center [857, 71] width 1384 height 85
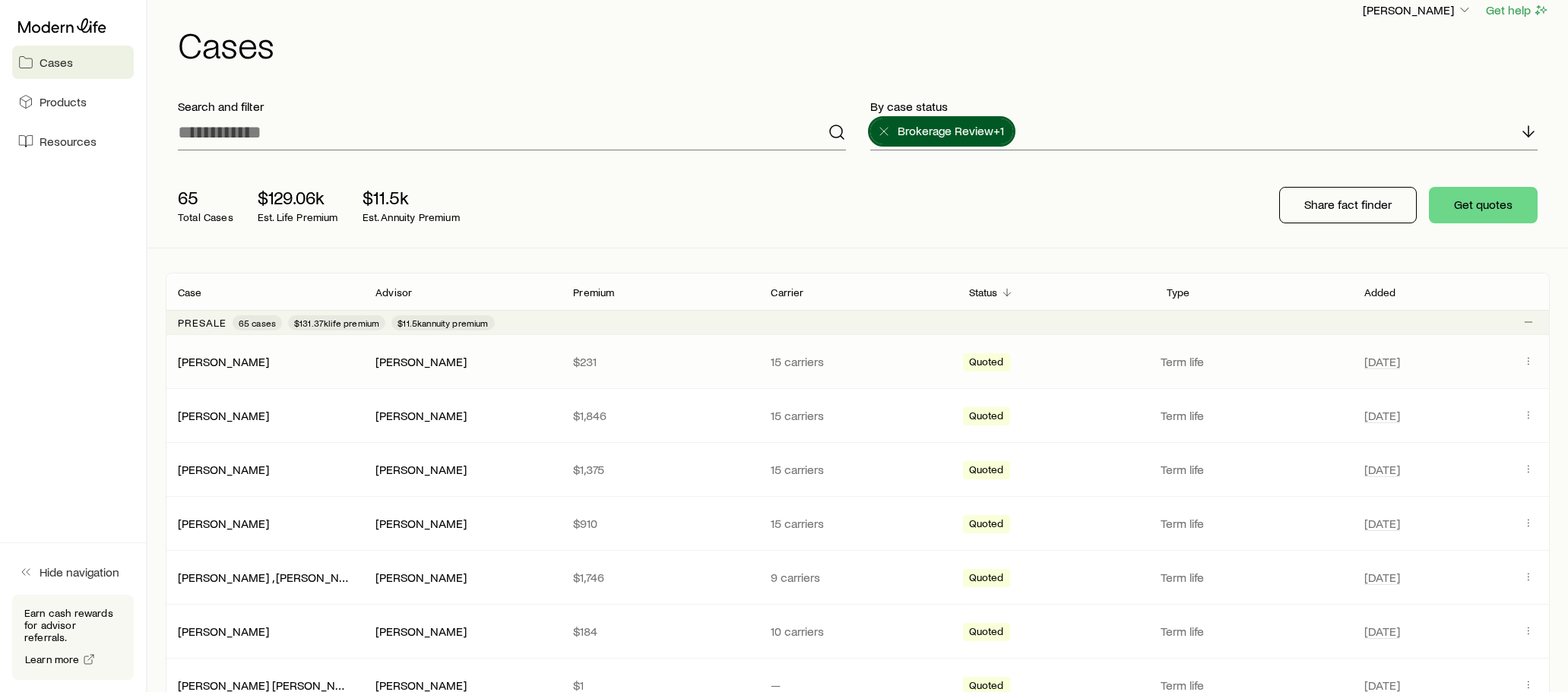
scroll to position [0, 0]
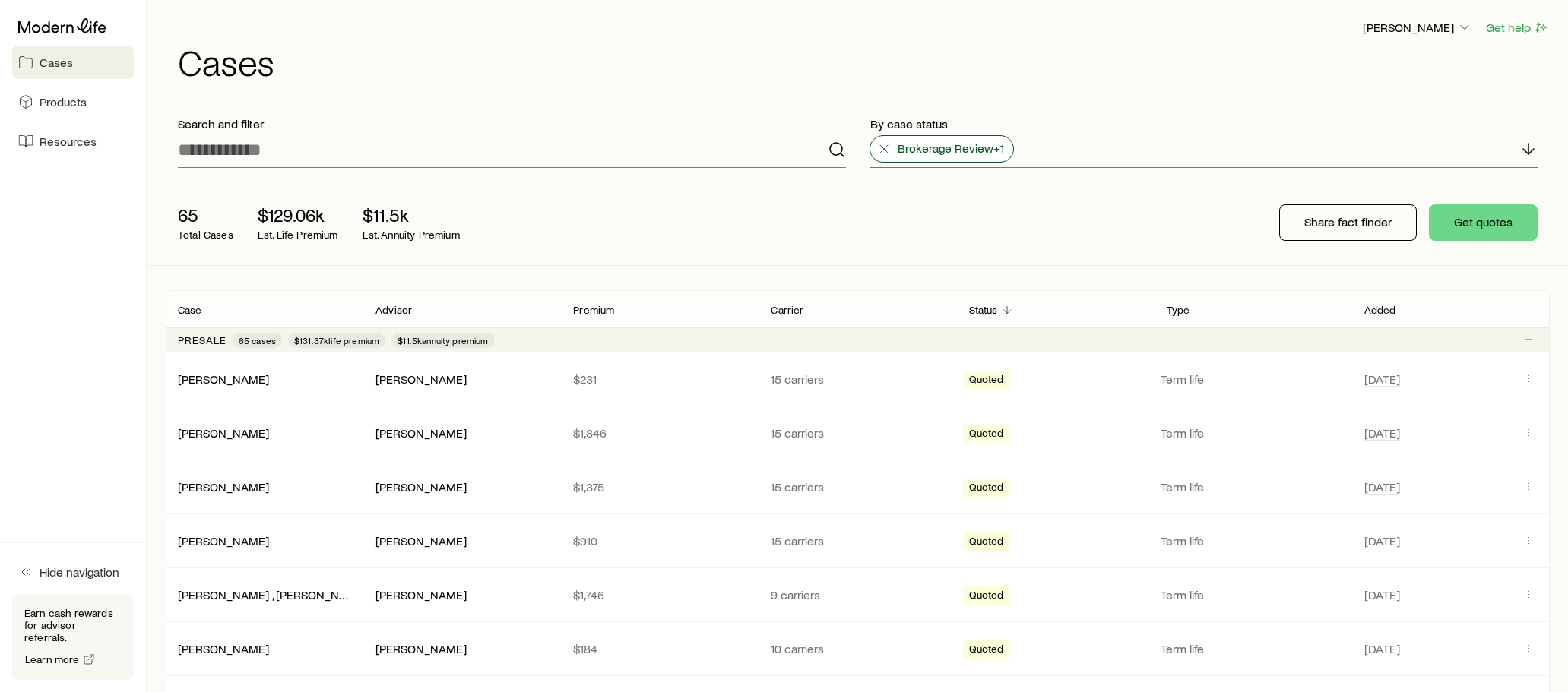
click at [882, 151] on line at bounding box center [884, 149] width 8 height 8
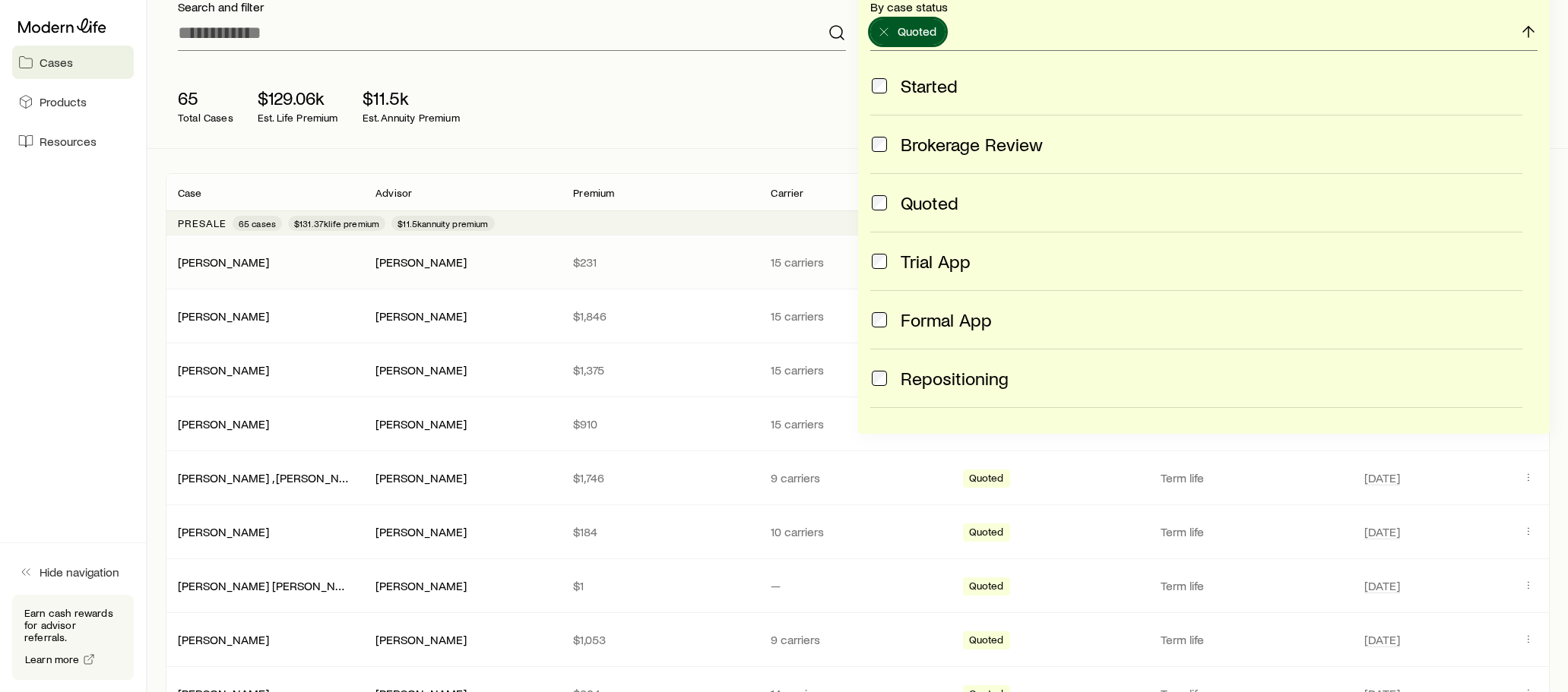
scroll to position [152, 0]
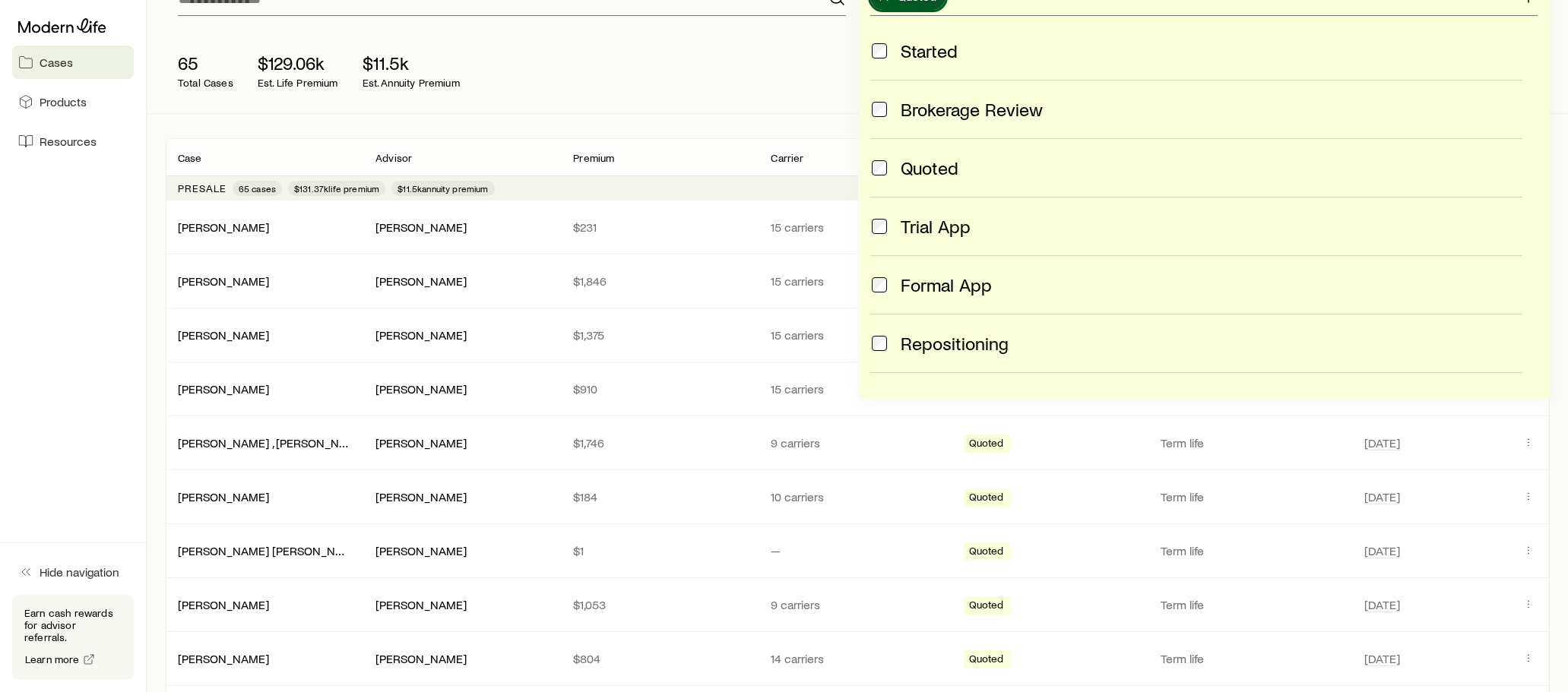
click at [796, 89] on div "65 Total Cases $129.06k Est. Life Premium $11.5k Est. Annuity Premium Share fac…" at bounding box center [857, 71] width 1384 height 85
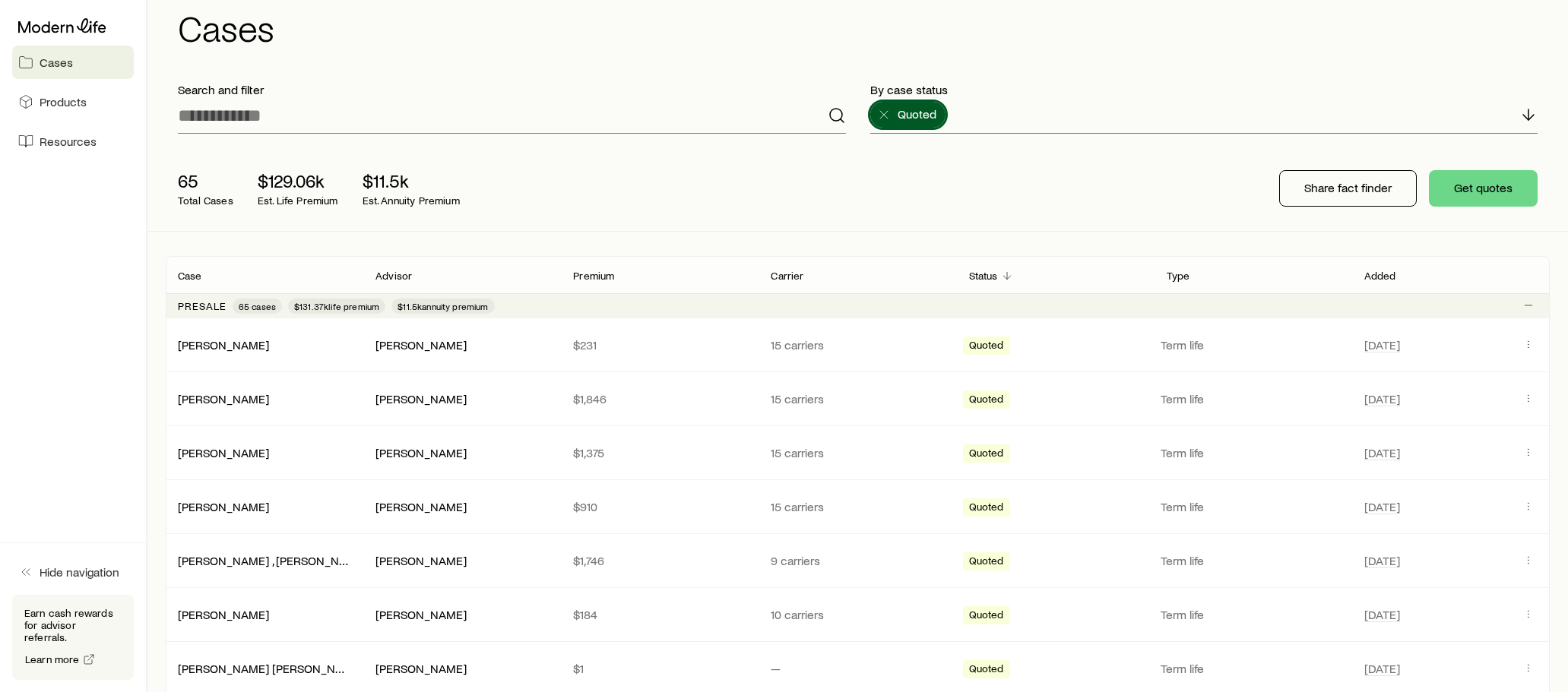
scroll to position [0, 0]
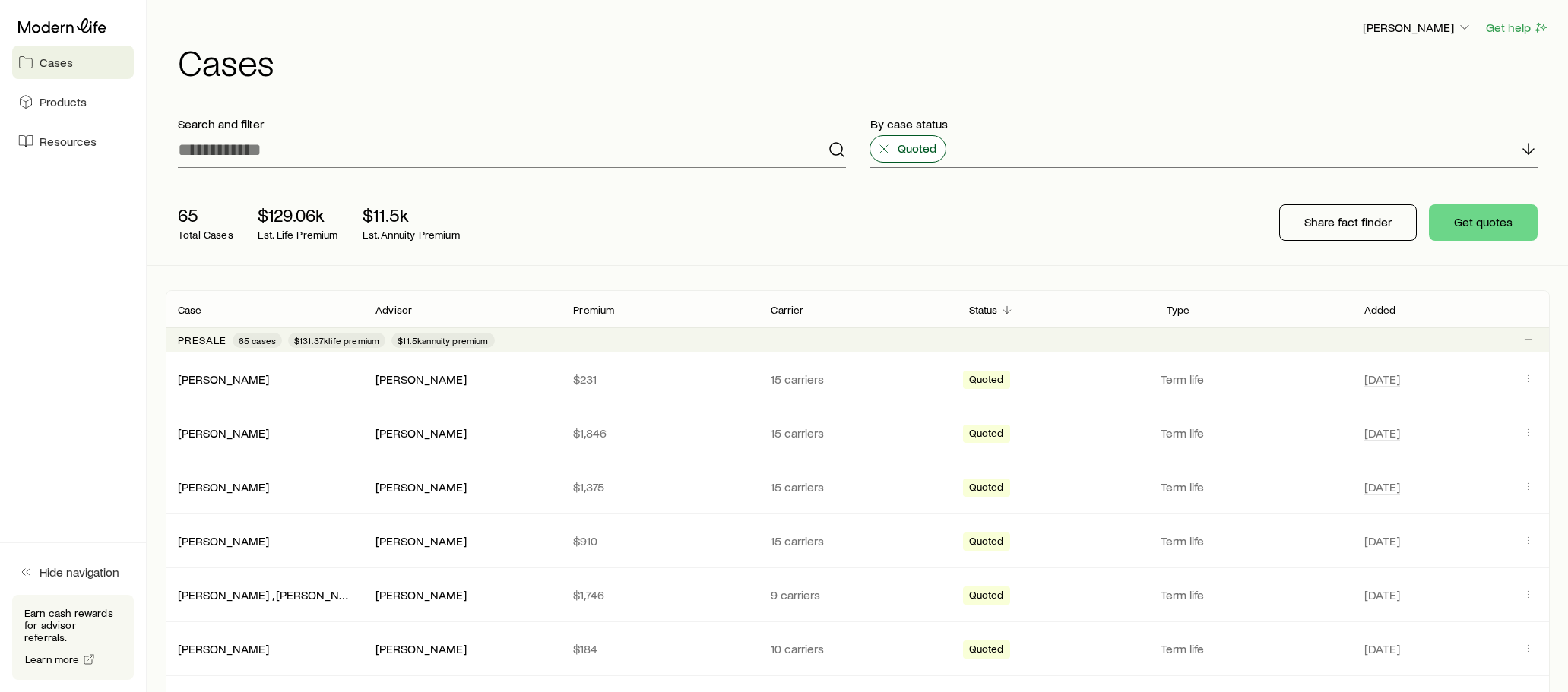
click at [878, 151] on icon at bounding box center [884, 149] width 16 height 16
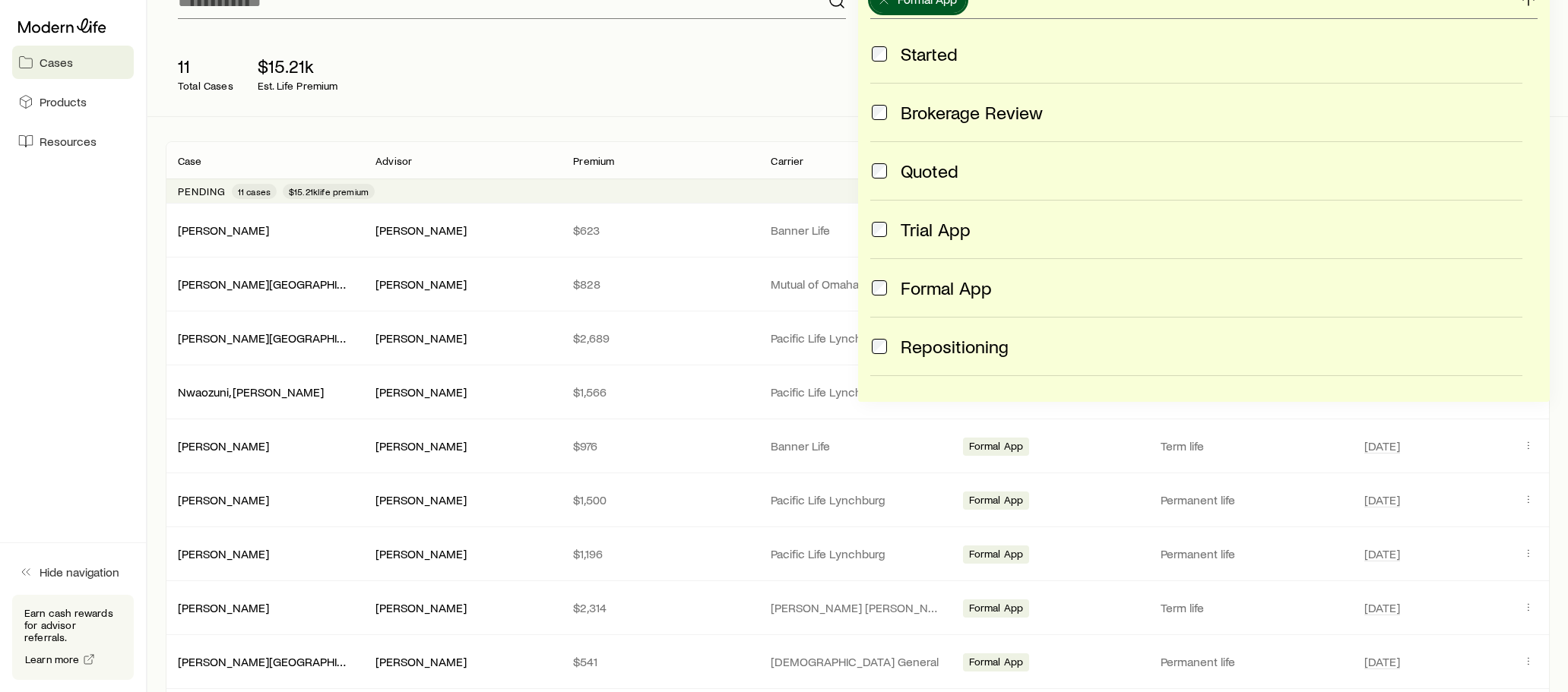
scroll to position [152, 0]
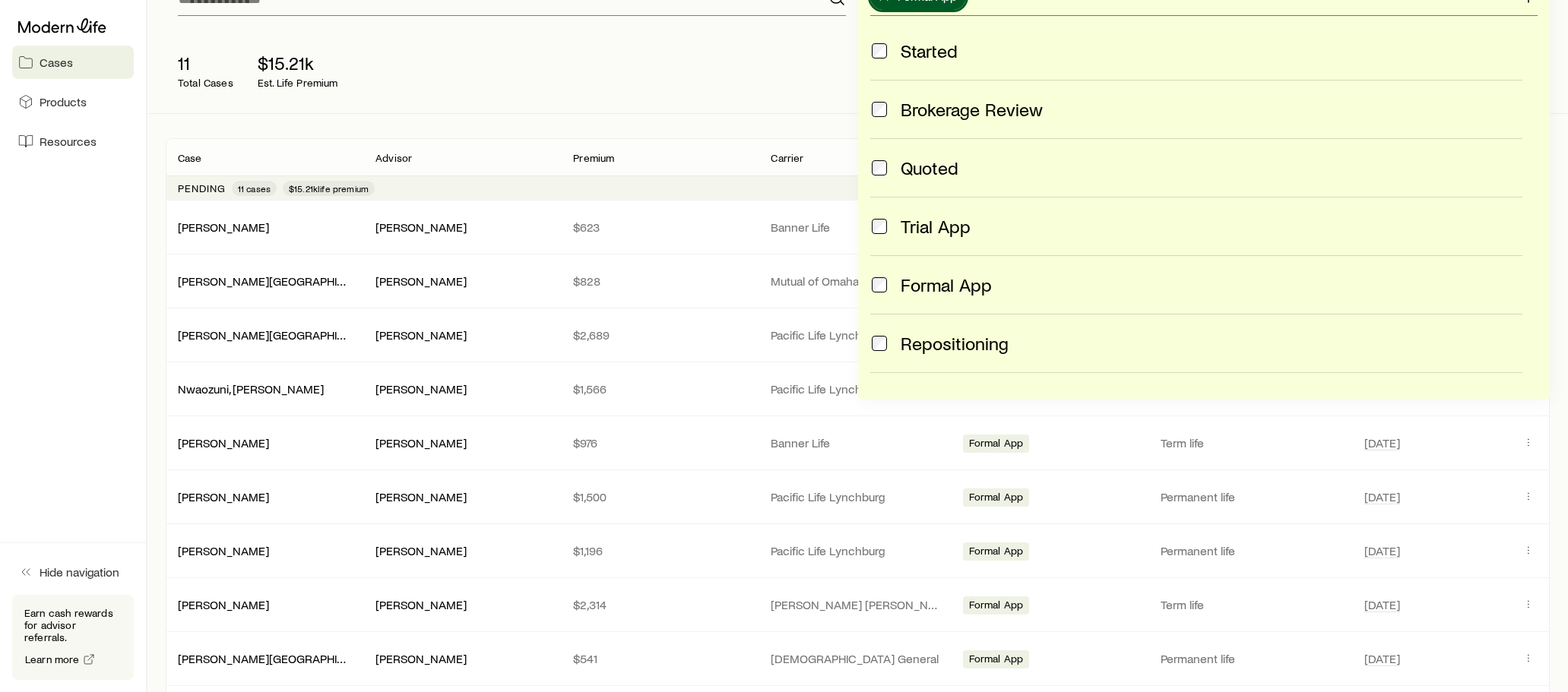
click at [813, 97] on div "11 Total Cases $15.21k Est. Life Premium Share fact finder Get quotes" at bounding box center [857, 71] width 1384 height 85
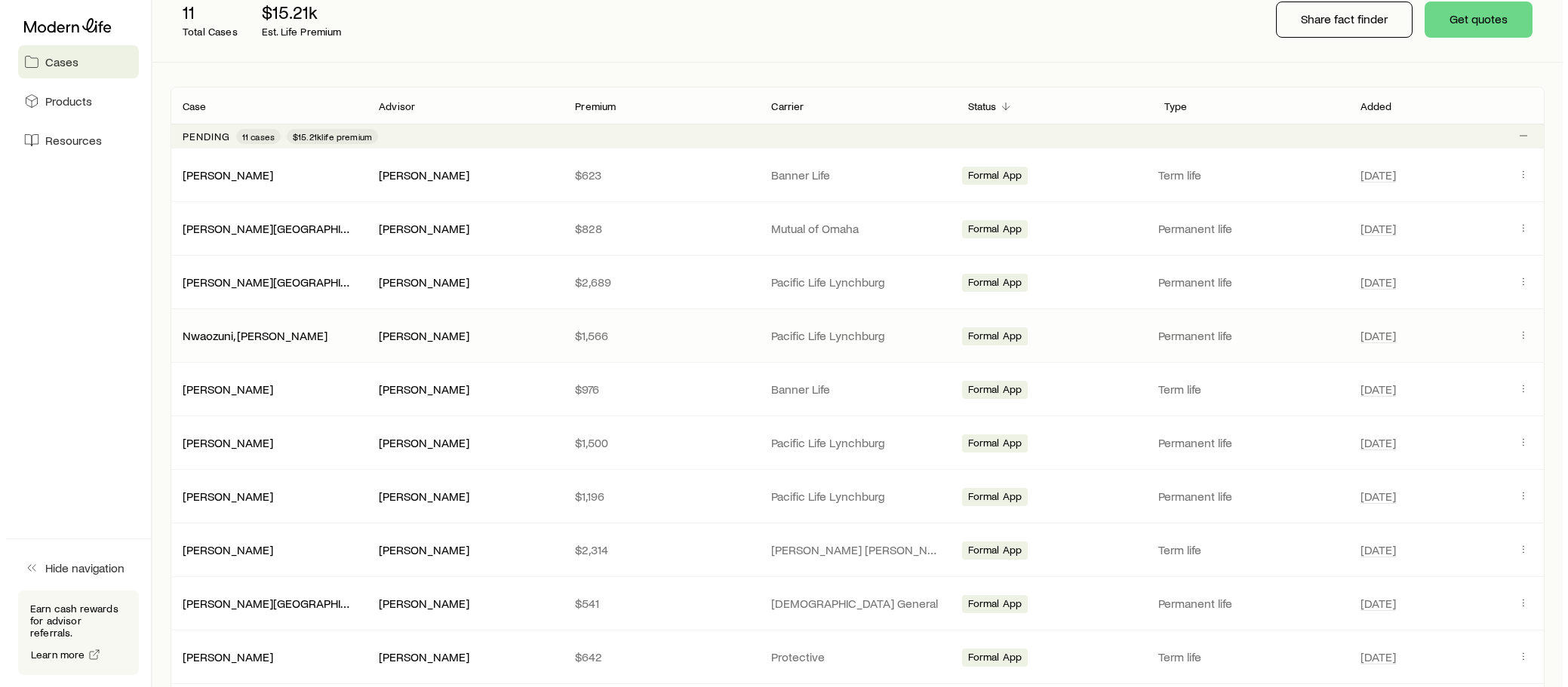
scroll to position [0, 0]
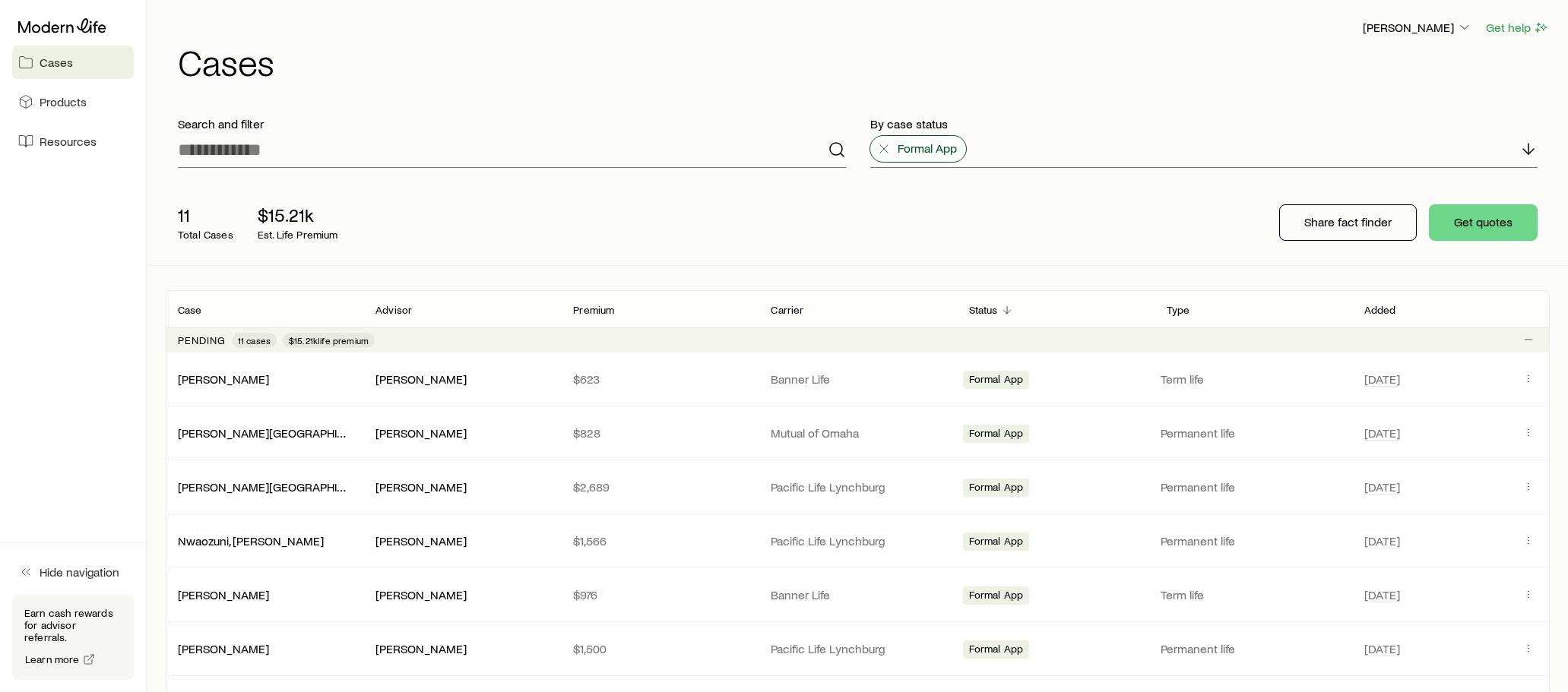
click at [883, 148] on icon at bounding box center [884, 149] width 16 height 16
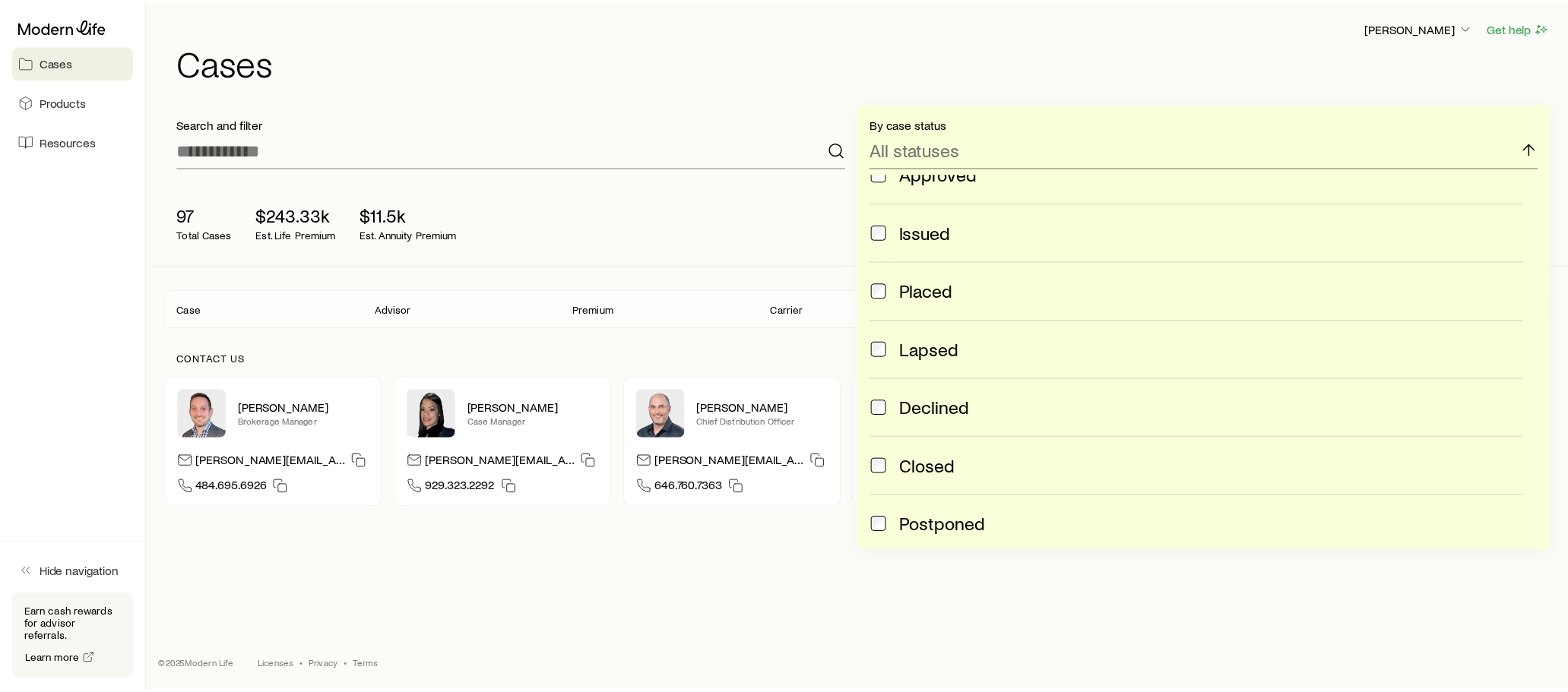
scroll to position [402, 0]
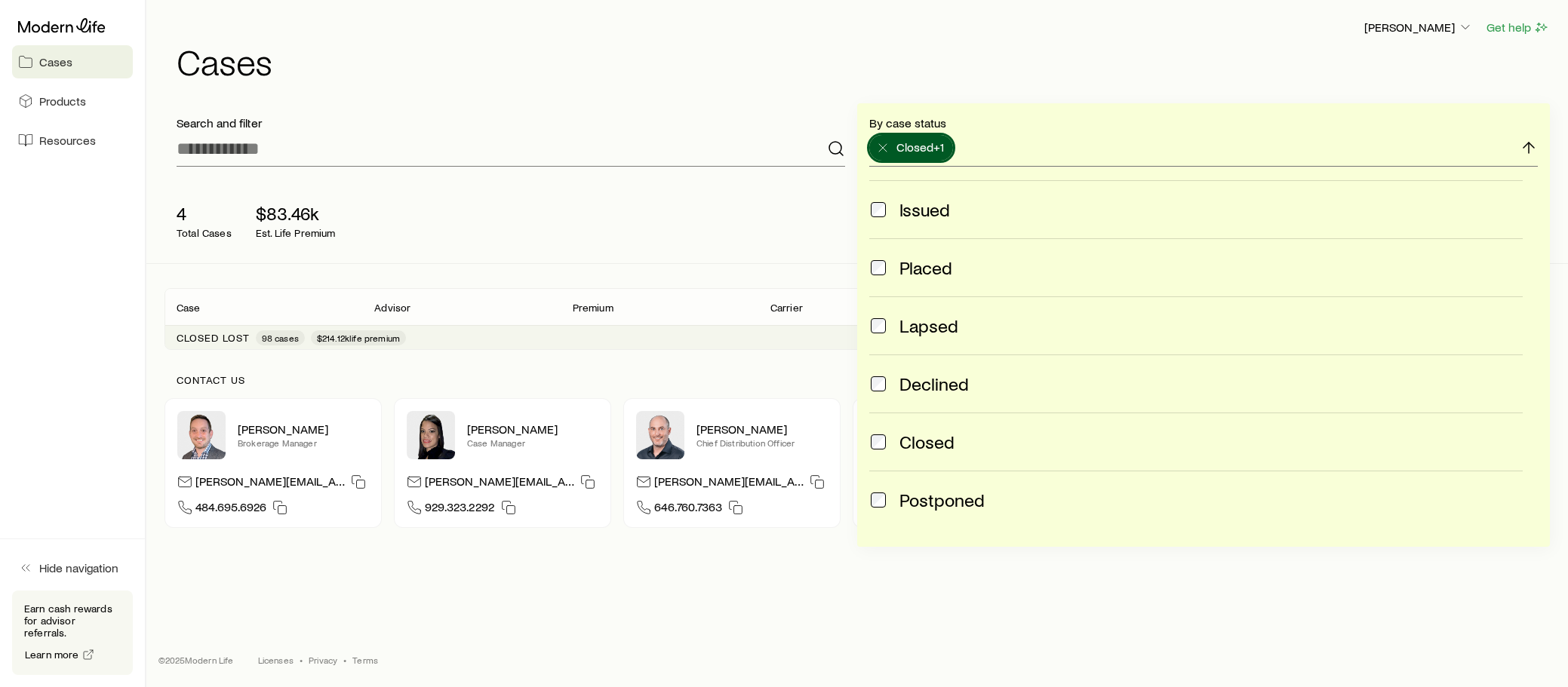
click at [710, 372] on div "Contact us [PERSON_NAME] Brokerage Manager [PERSON_NAME][EMAIL_ADDRESS][DOMAIN_…" at bounding box center [857, 451] width 1385 height 202
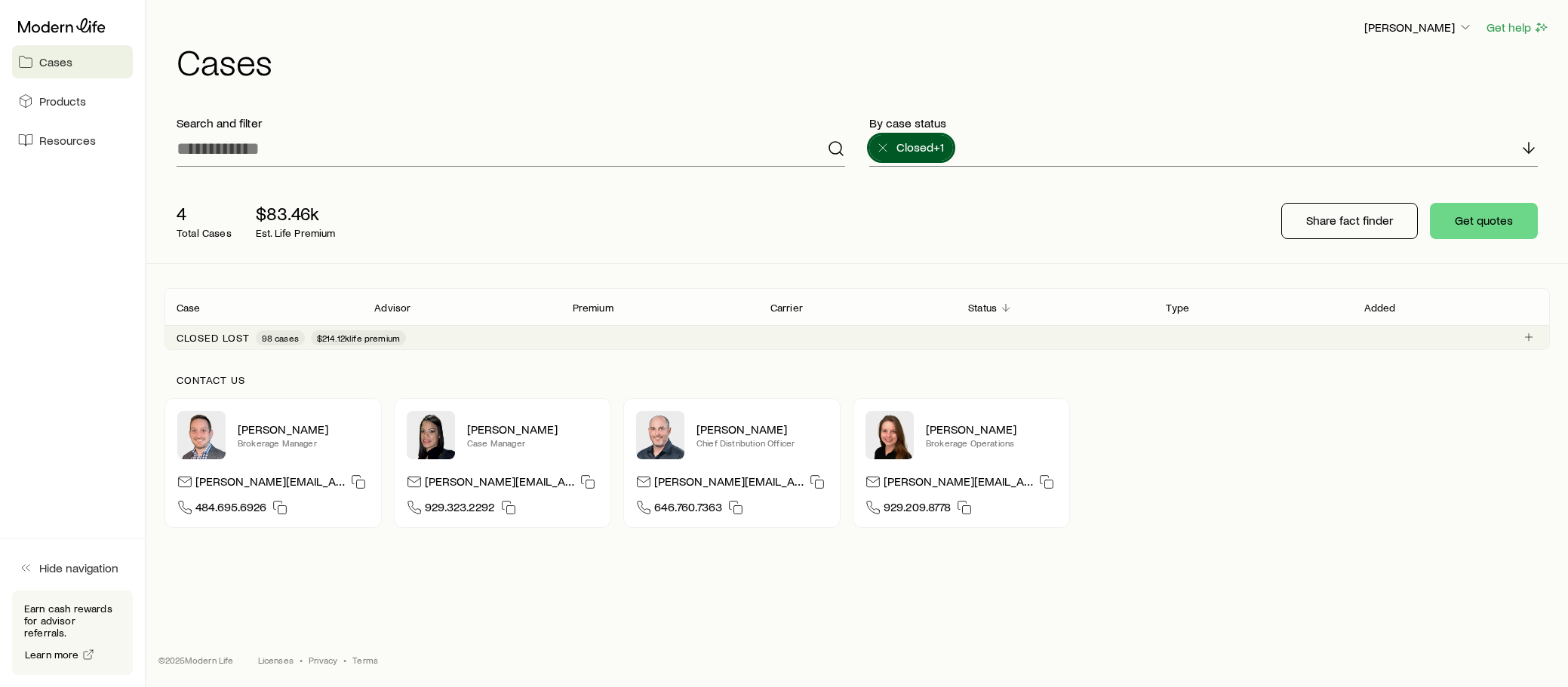
click at [455, 338] on div "Closed lost 98 cases $214.12k life premium" at bounding box center [857, 337] width 1385 height 24
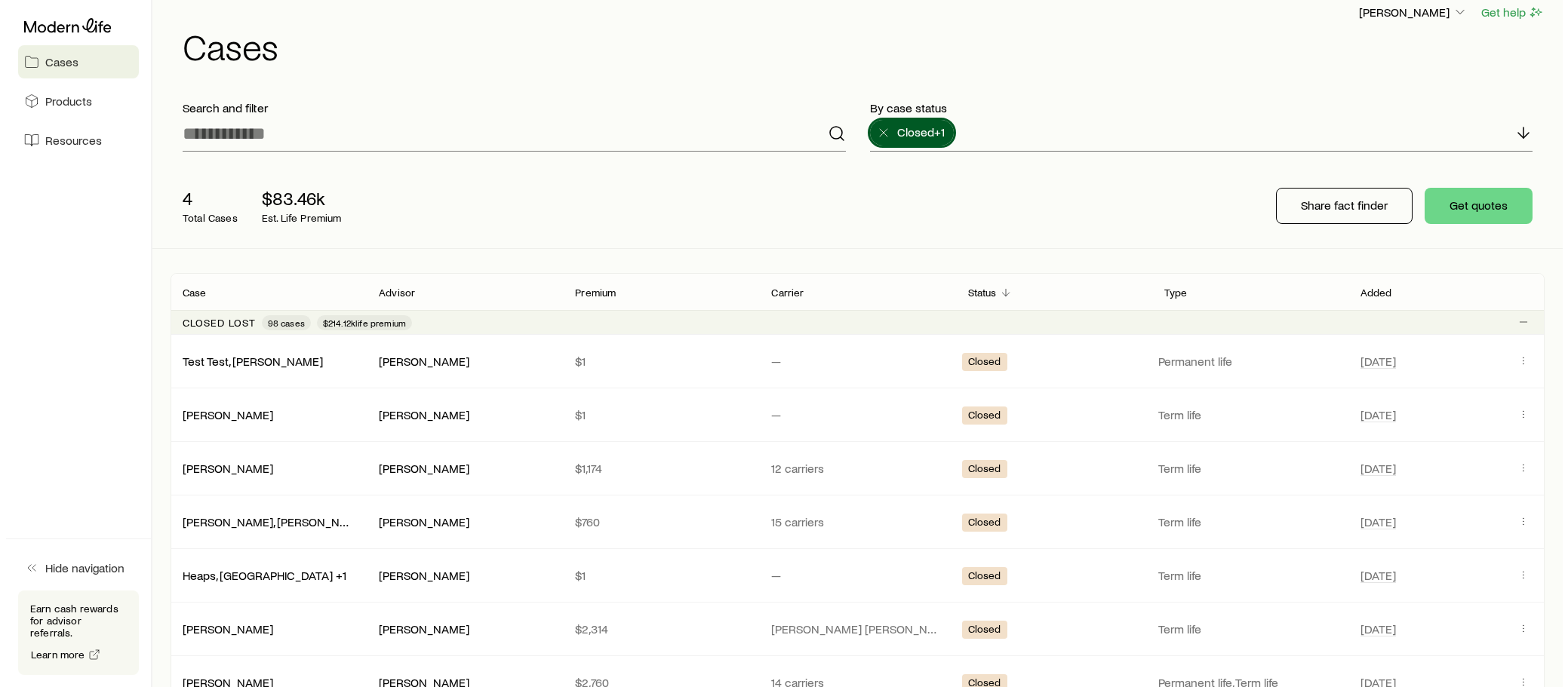
scroll to position [0, 0]
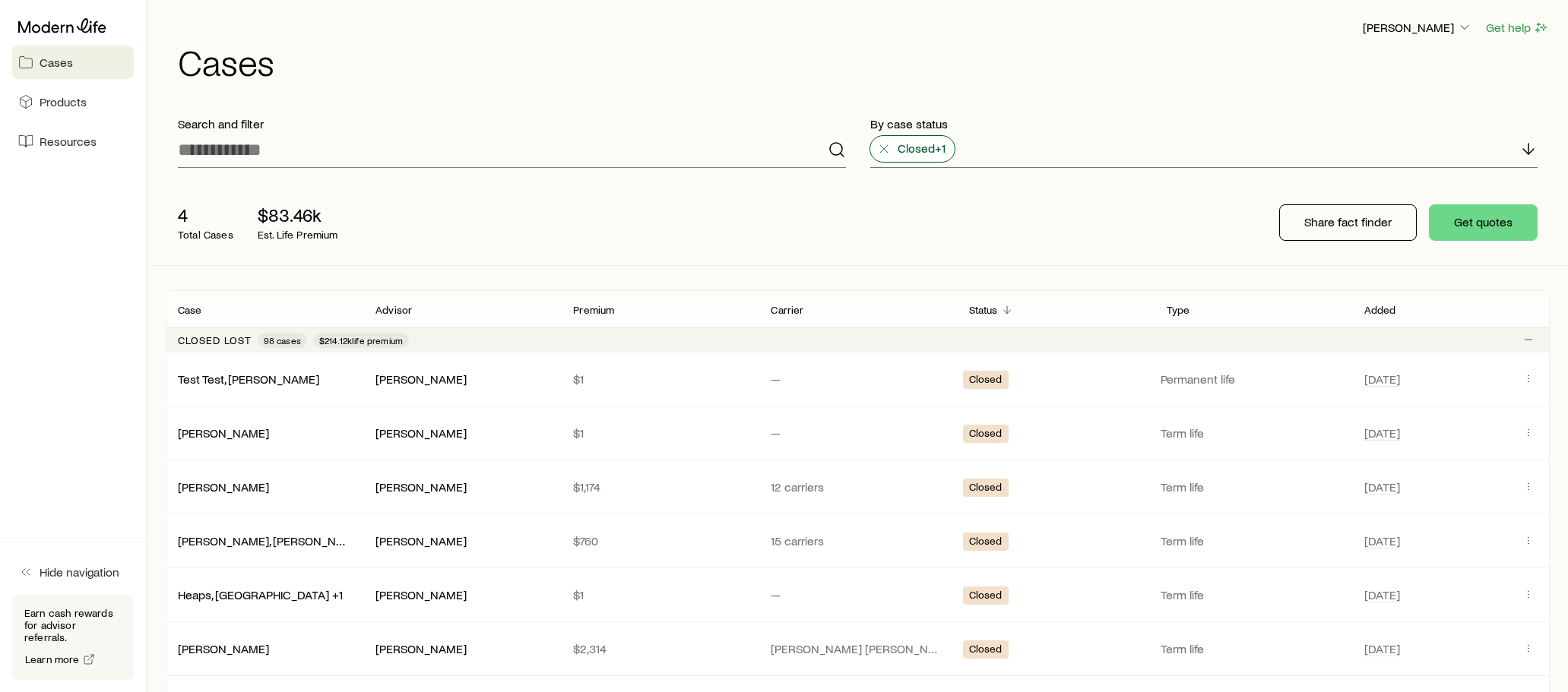
click at [883, 146] on icon at bounding box center [884, 149] width 16 height 16
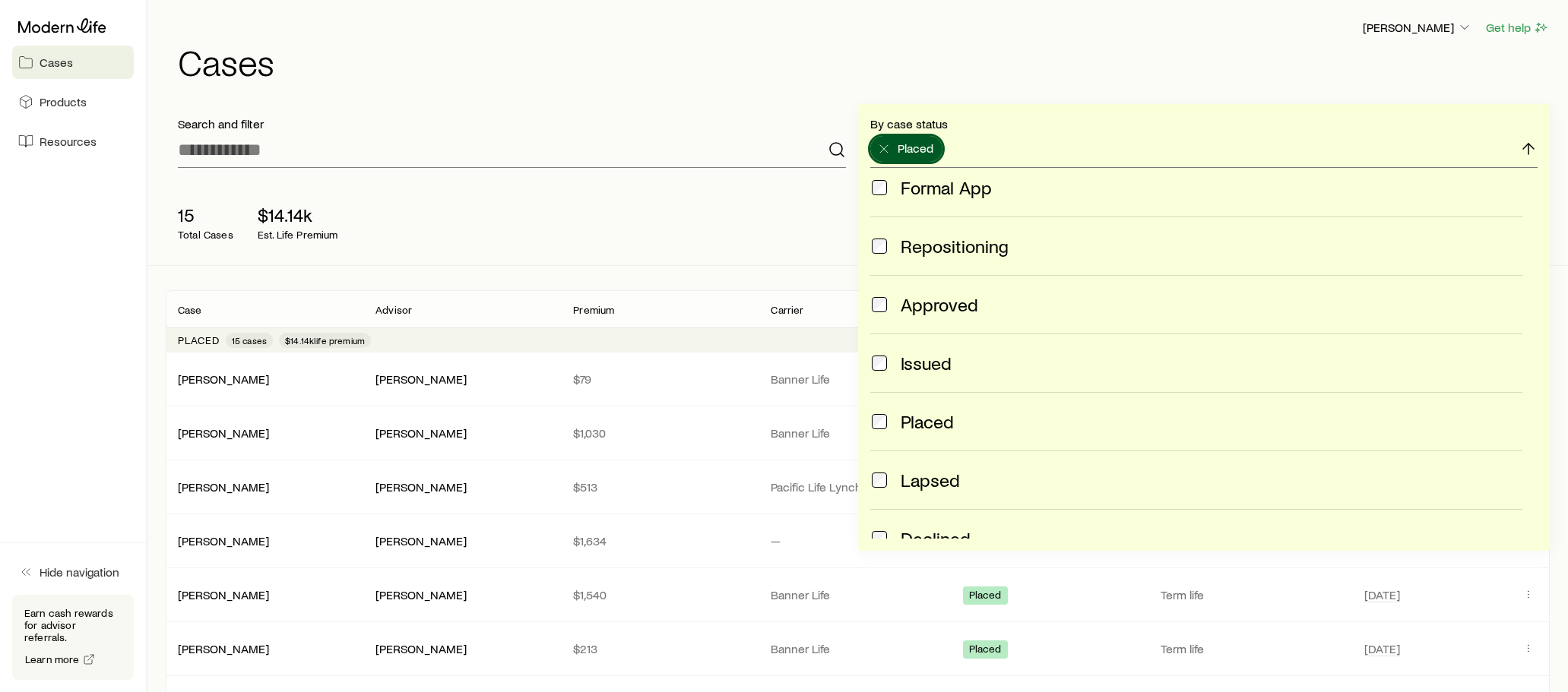
scroll to position [325, 0]
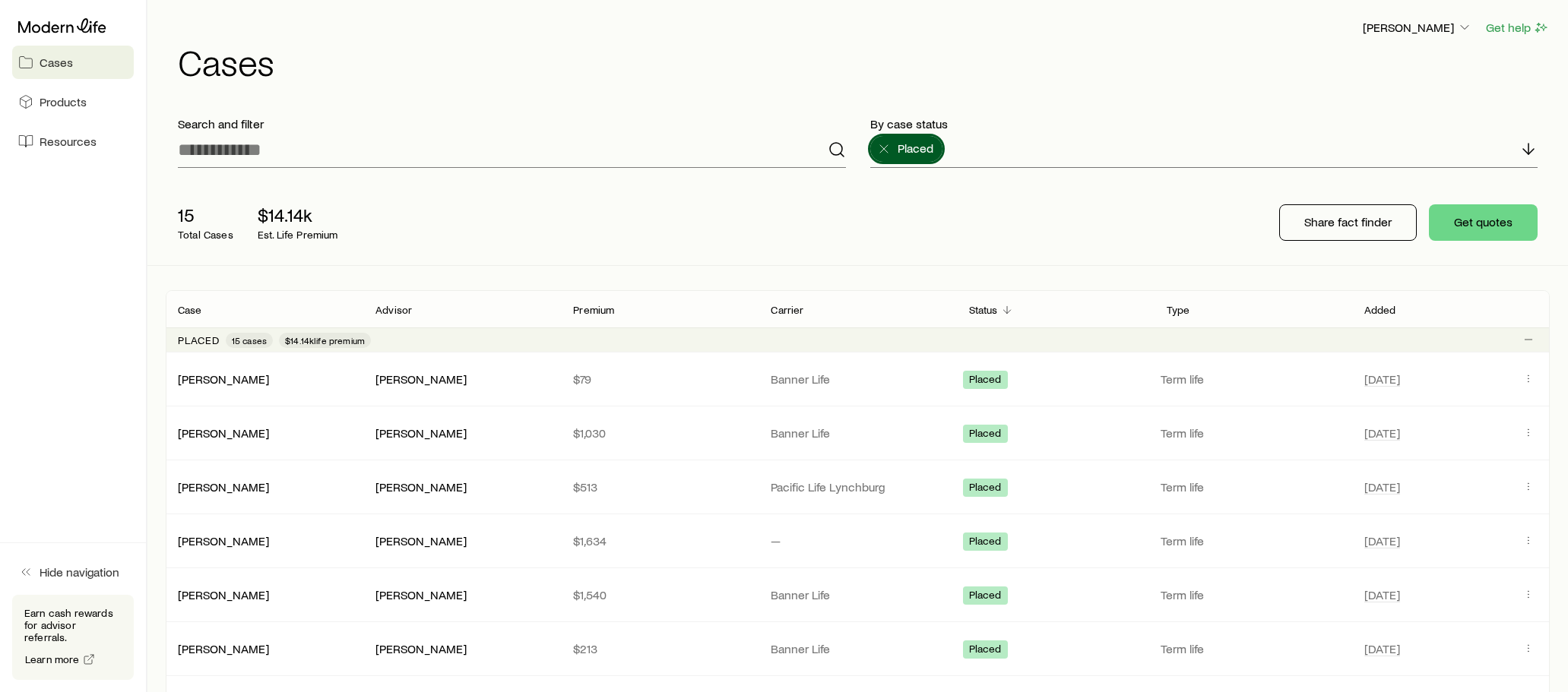
click at [736, 242] on div "15 Total Cases $14.14k Est. Life Premium Share fact finder Get quotes" at bounding box center [857, 223] width 1384 height 85
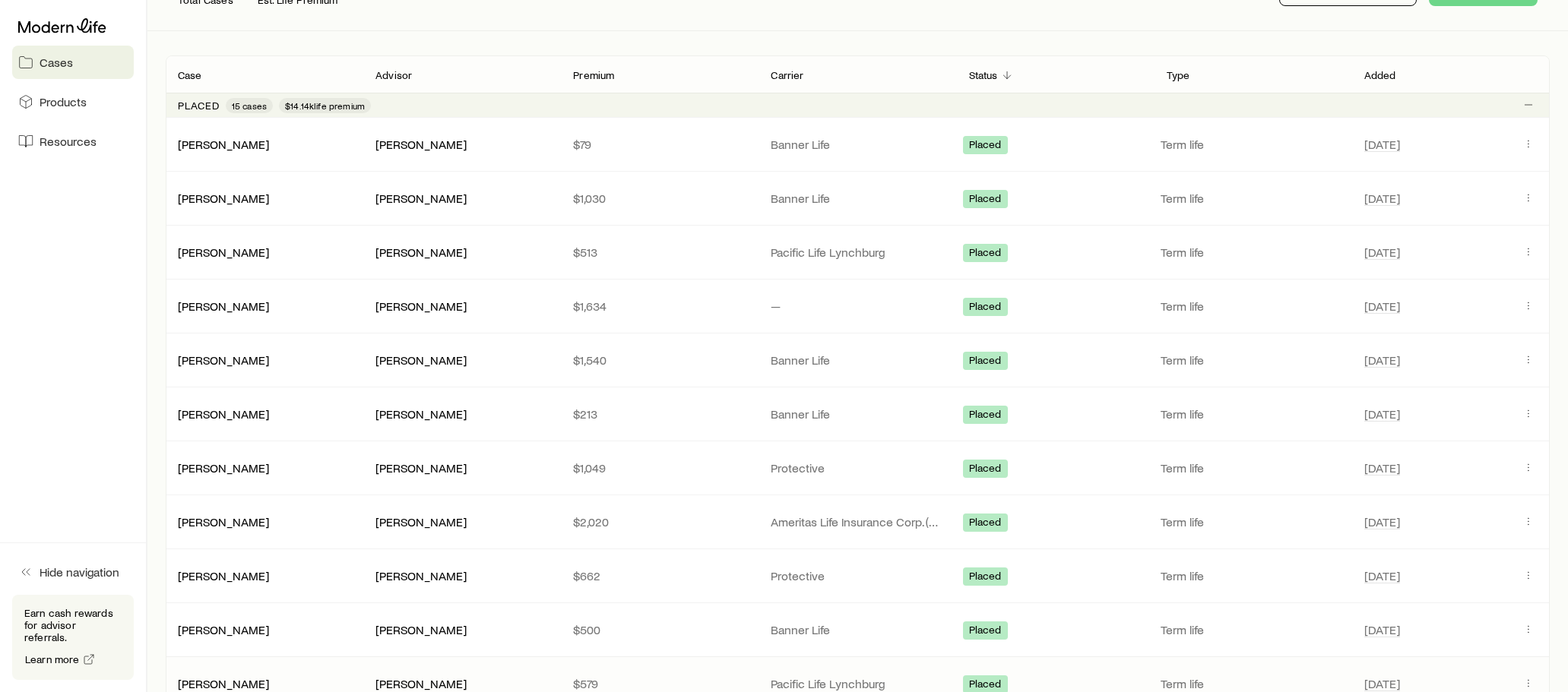
scroll to position [0, 0]
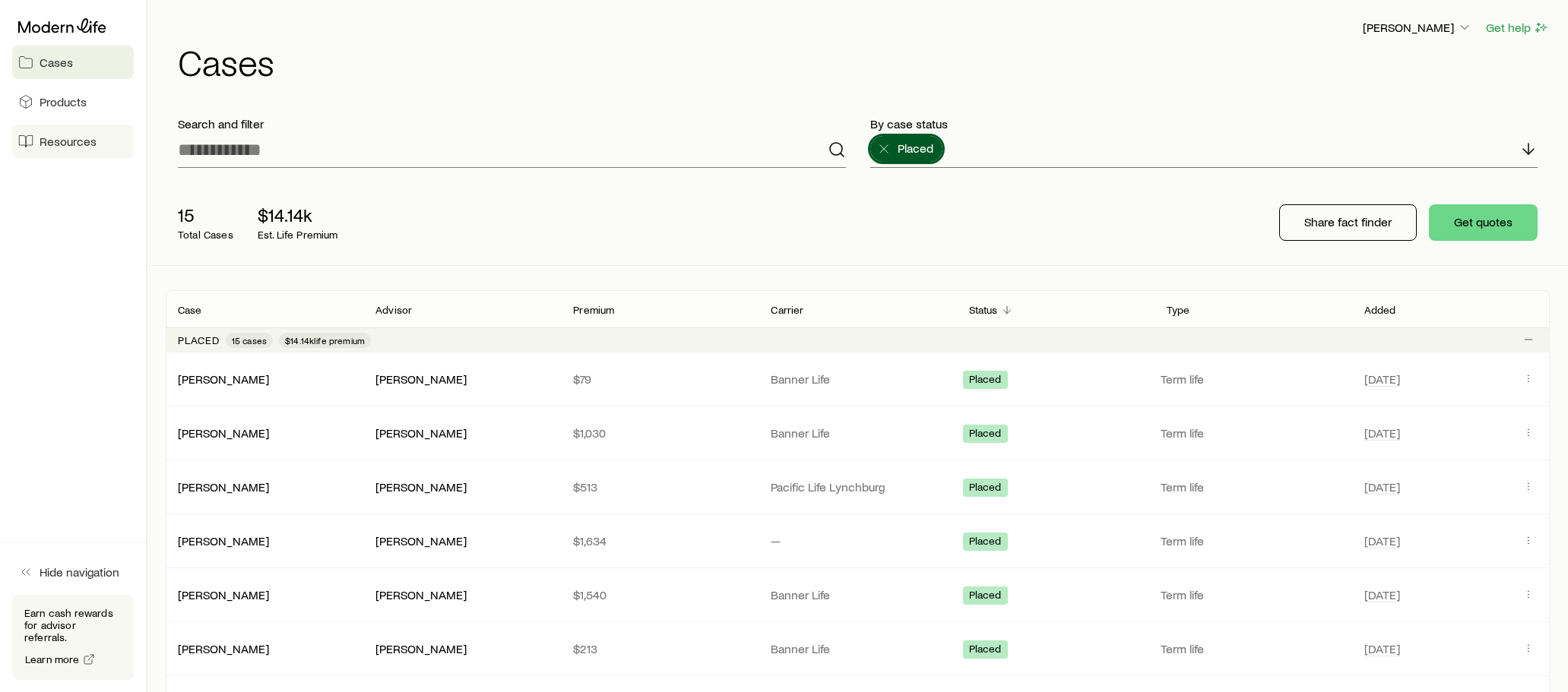
click at [75, 146] on span "Resources" at bounding box center [68, 141] width 57 height 16
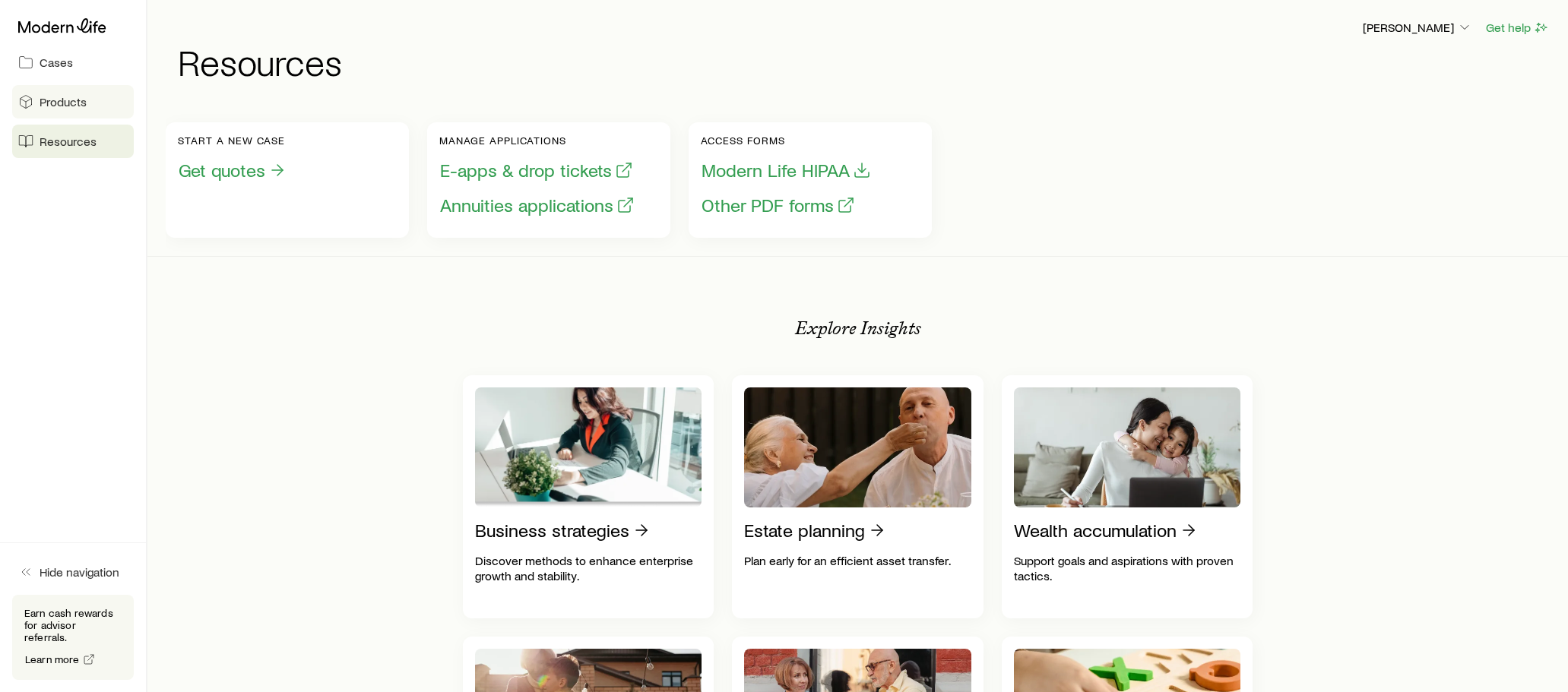
click at [61, 102] on span "Products" at bounding box center [63, 102] width 47 height 16
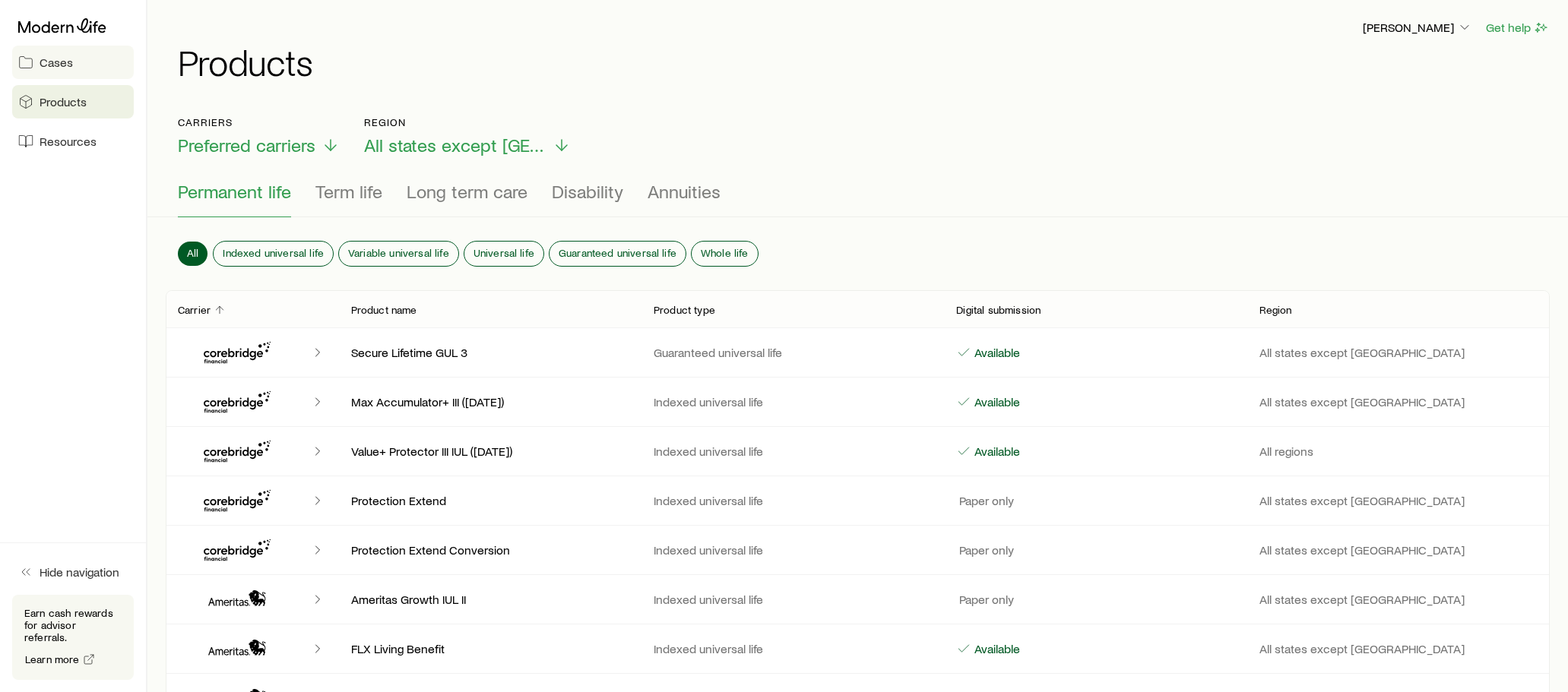
click at [51, 65] on span "Cases" at bounding box center [56, 62] width 33 height 16
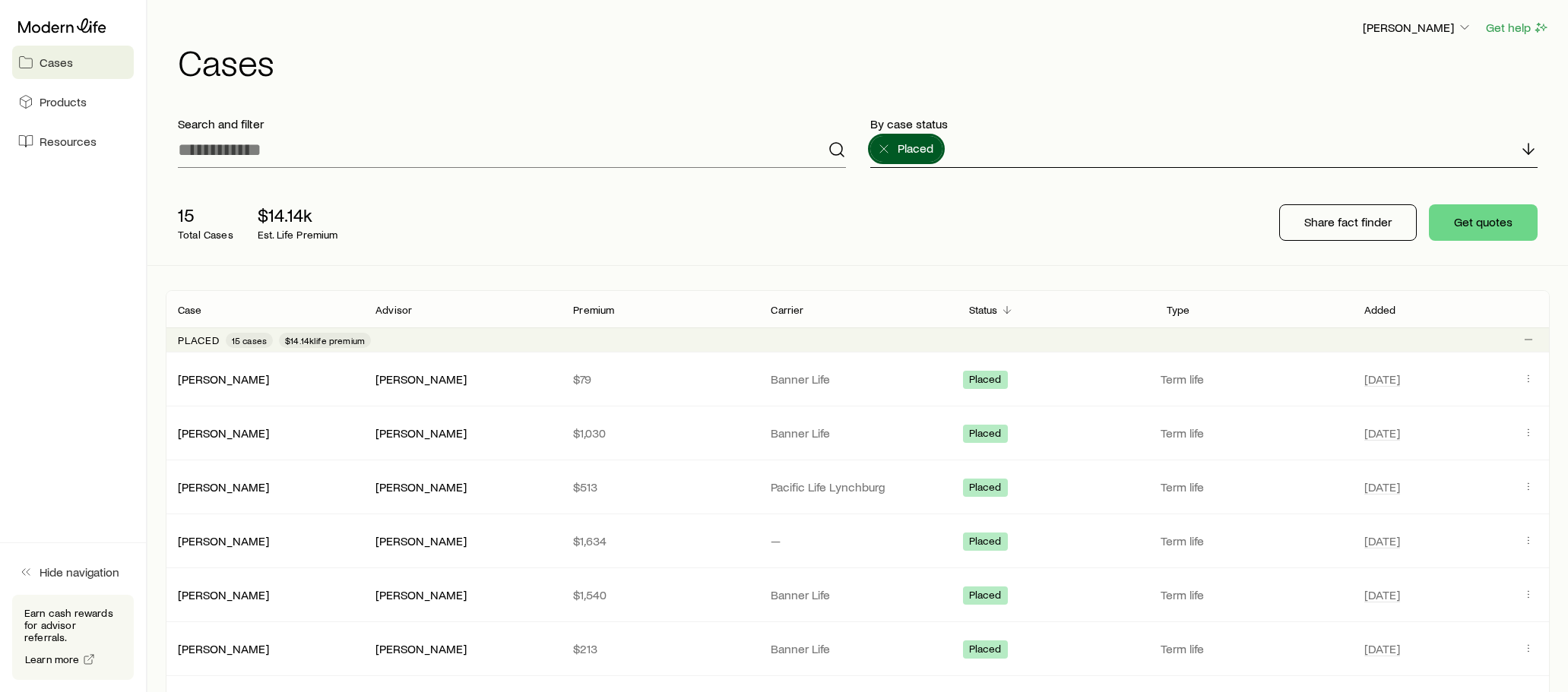
click at [1531, 150] on icon at bounding box center [1528, 148] width 18 height 18
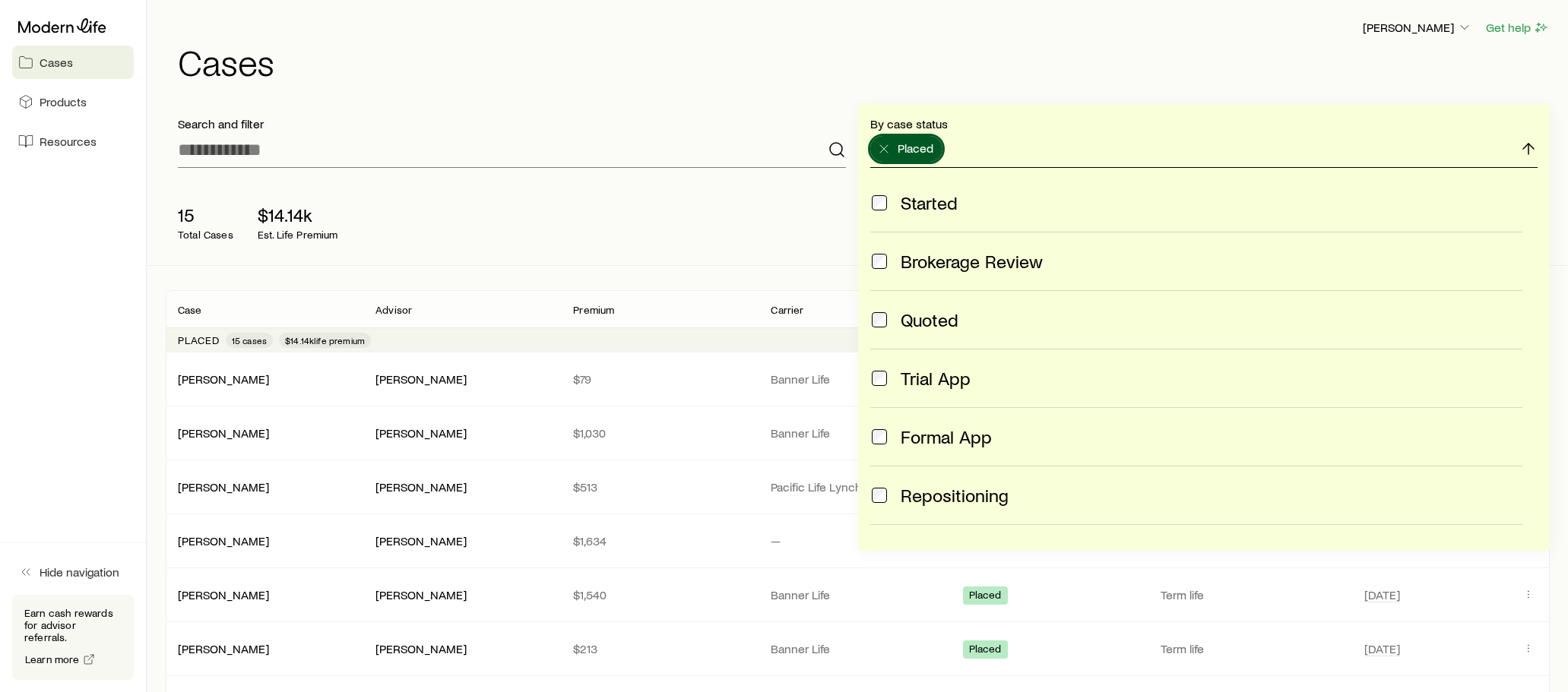
click at [1526, 149] on icon at bounding box center [1528, 148] width 18 height 18
